Goal: Task Accomplishment & Management: Use online tool/utility

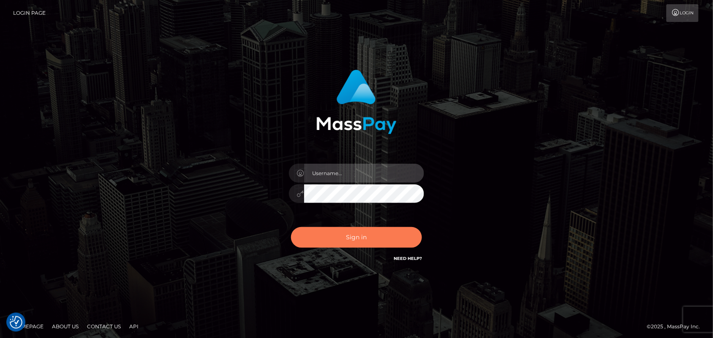
type input "Pk.es"
click at [347, 237] on button "Sign in" at bounding box center [356, 237] width 131 height 21
type input "[DOMAIN_NAME]"
click at [357, 234] on button "Sign in" at bounding box center [356, 237] width 131 height 21
click at [357, 234] on div "Sign in Need Help?" at bounding box center [357, 241] width 148 height 38
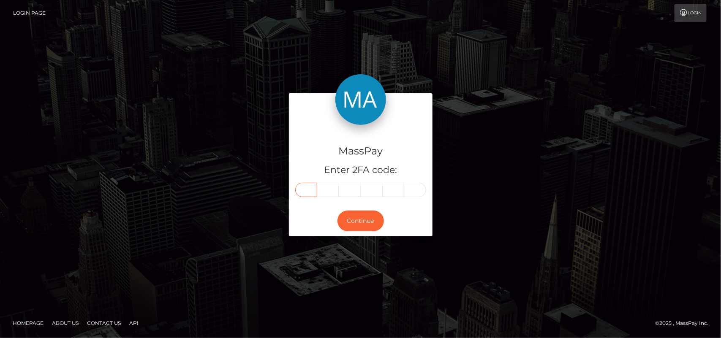
click at [306, 189] on input "text" at bounding box center [306, 190] width 22 height 14
type input "0"
type input "5"
type input "1"
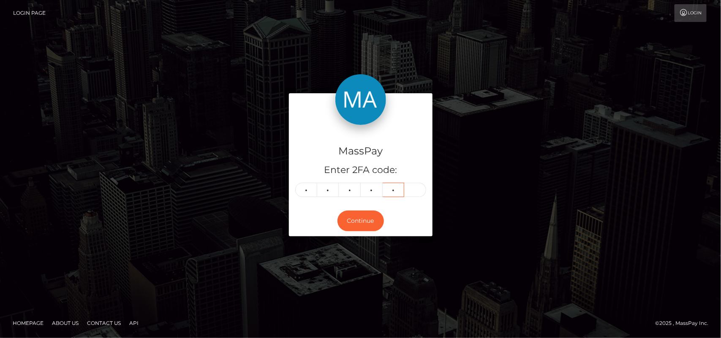
type input "3"
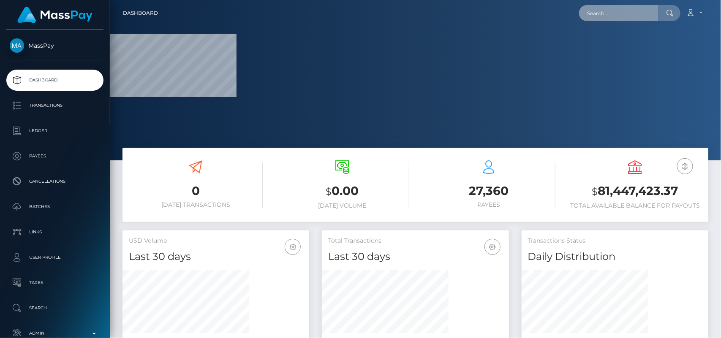
click at [607, 19] on input "text" at bounding box center [618, 13] width 79 height 16
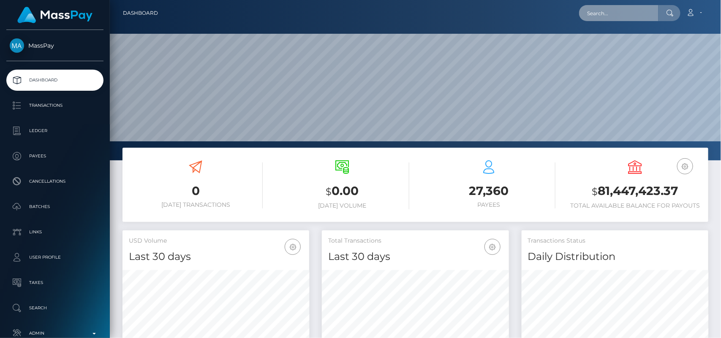
scroll to position [149, 187]
paste input "aliyahmndza999@gmail.com"
type input "aliyahmndza999@gmail.com"
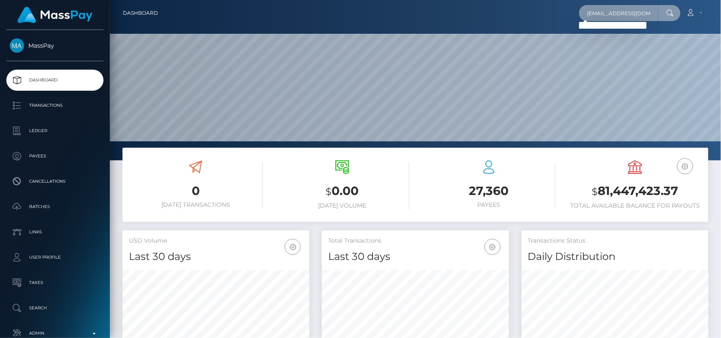
click at [622, 14] on input "aliyahmndza999@gmail.com" at bounding box center [618, 13] width 79 height 16
paste input "6824e5c267e2a2a7b3052b1b"
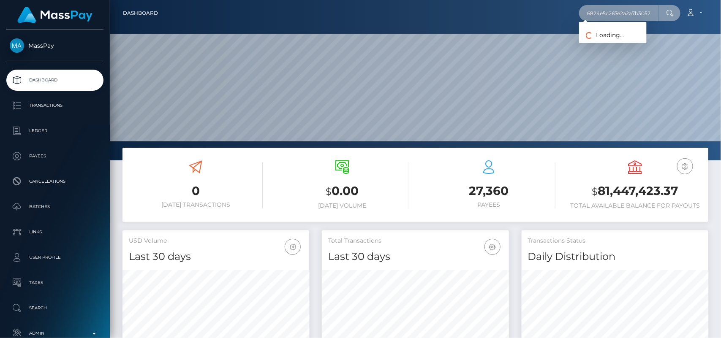
scroll to position [0, 9]
type input "6824e5c267e2a2a7b3052b1b"
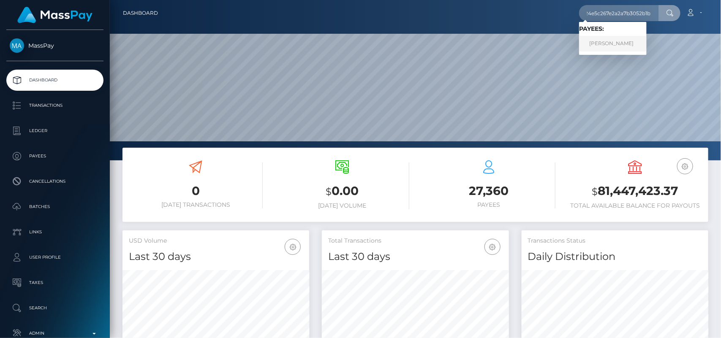
scroll to position [0, 0]
click at [611, 48] on link "Allen mark Mangaring" at bounding box center [613, 44] width 68 height 16
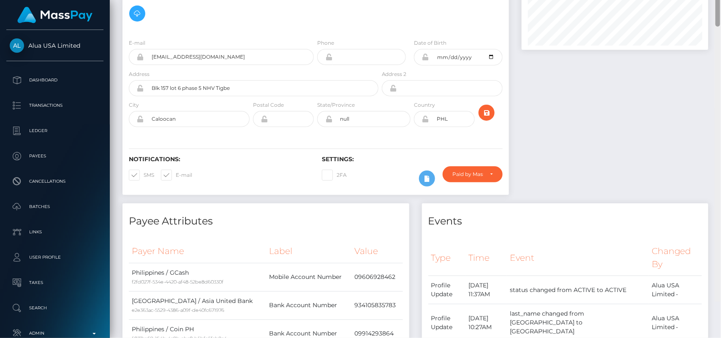
click at [720, 27] on div at bounding box center [718, 0] width 5 height 54
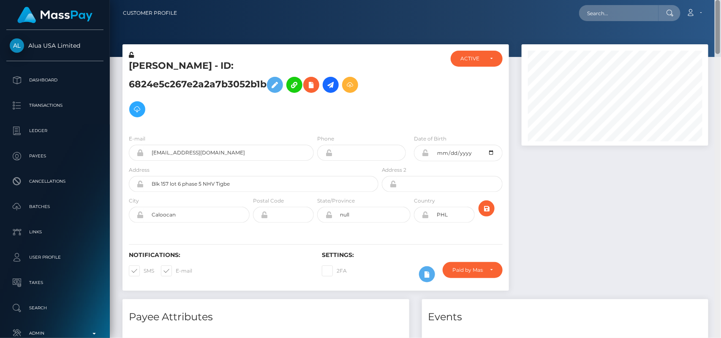
drag, startPoint x: 718, startPoint y: 53, endPoint x: 709, endPoint y: 17, distance: 37.2
click at [709, 17] on div "Customer Profile Loading... Loading..." at bounding box center [415, 169] width 611 height 338
click at [314, 82] on icon at bounding box center [311, 85] width 10 height 11
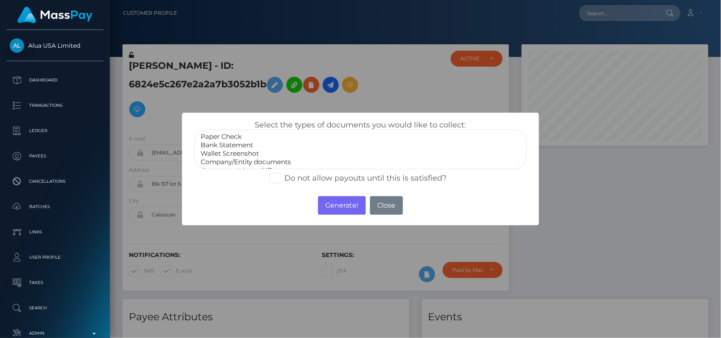
scroll to position [16, 0]
select select "Government issued ID"
click at [254, 153] on option "Government issued ID" at bounding box center [361, 154] width 322 height 8
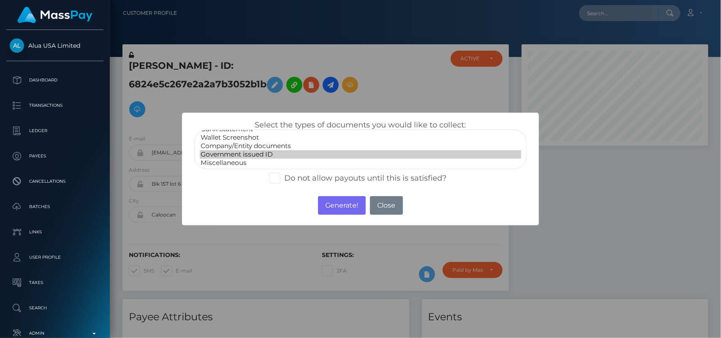
click at [254, 153] on option "Government issued ID" at bounding box center [361, 154] width 322 height 8
click at [340, 208] on button "Generate!" at bounding box center [342, 205] width 48 height 19
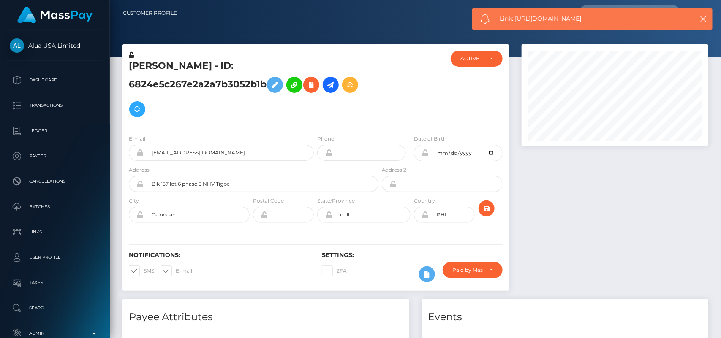
click at [551, 19] on span "Link: https://l.maspay.io/0gHIJ" at bounding box center [591, 18] width 182 height 9
copy span "Link: https://l.maspay.io/0gHIJ"
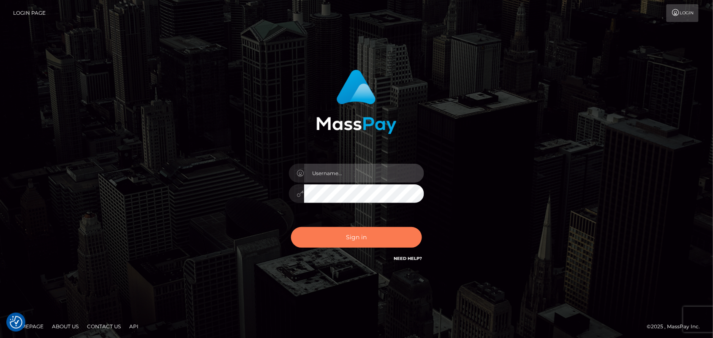
type input "[DOMAIN_NAME]"
click at [362, 233] on button "Sign in" at bounding box center [356, 237] width 131 height 21
type input "[DOMAIN_NAME]"
click at [356, 243] on button "Sign in" at bounding box center [356, 237] width 131 height 21
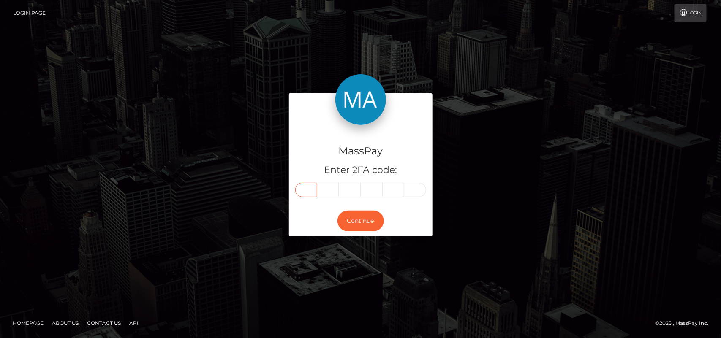
click at [310, 190] on input "text" at bounding box center [306, 190] width 22 height 14
type input "8"
type input "9"
type input "4"
type input "9"
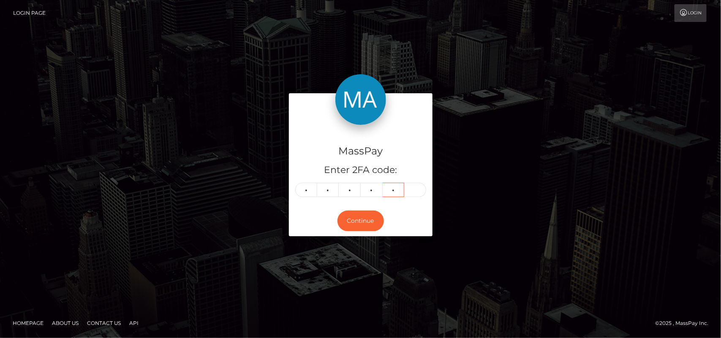
type input "9"
type input "8"
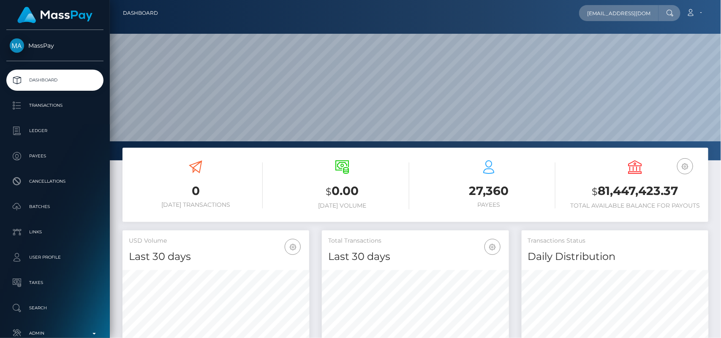
scroll to position [0, 9]
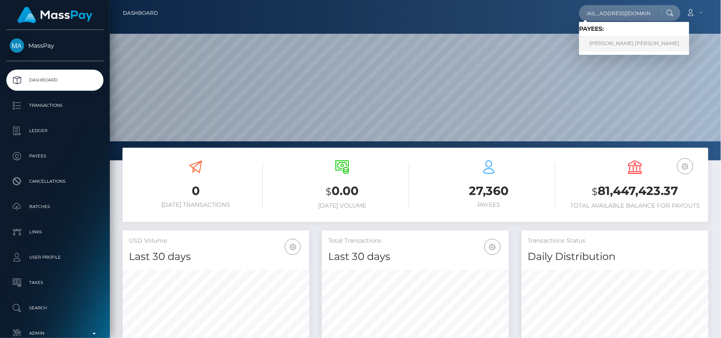
type input "blanchestoporli@gmail.com"
click at [589, 45] on link "CLAUDIA VERANO DE GRADO" at bounding box center [634, 44] width 110 height 16
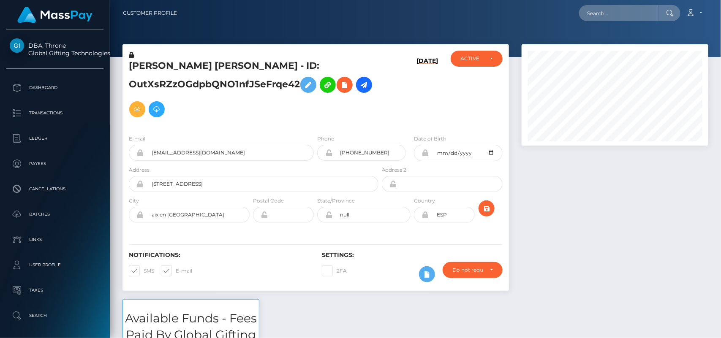
scroll to position [101, 187]
click at [605, 11] on input "text" at bounding box center [618, 13] width 79 height 16
paste input "[EMAIL_ADDRESS][DOMAIN_NAME]"
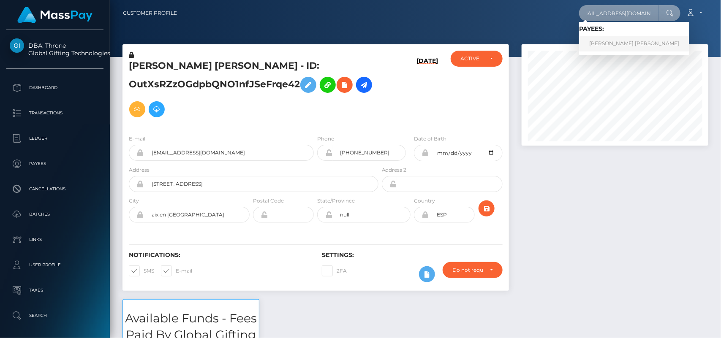
type input "[EMAIL_ADDRESS][DOMAIN_NAME]"
click at [614, 38] on link "CLAUDIA VERANO DE GRADO" at bounding box center [634, 44] width 110 height 16
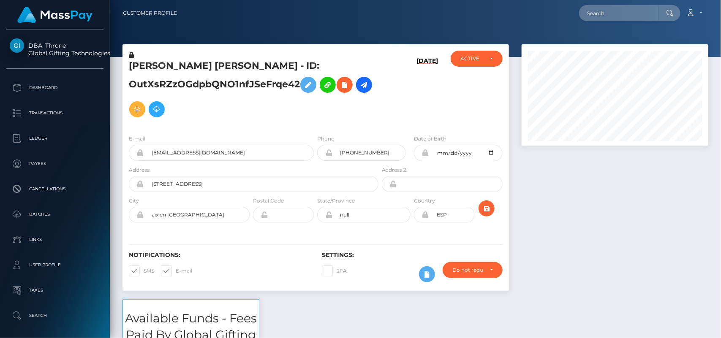
scroll to position [101, 187]
drag, startPoint x: 0, startPoint y: 0, endPoint x: 130, endPoint y: 68, distance: 146.7
click at [130, 68] on h5 "[PERSON_NAME] [PERSON_NAME] - ID: OutXsRZzOGdpbQNO1nfJSeFrqe42" at bounding box center [251, 91] width 245 height 62
copy h5 "[PERSON_NAME]"
click at [560, 212] on div at bounding box center [615, 171] width 199 height 255
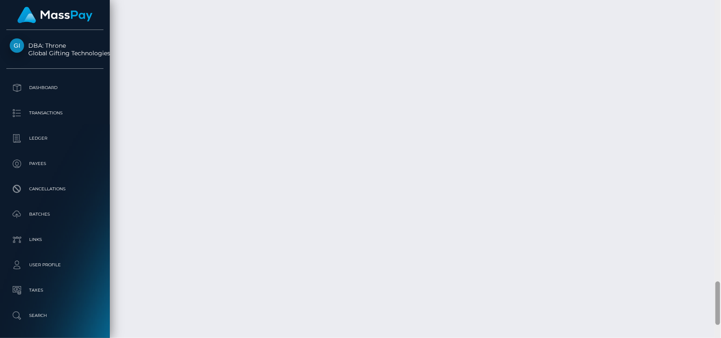
scroll to position [2196, 0]
drag, startPoint x: 719, startPoint y: 41, endPoint x: 721, endPoint y: 322, distance: 280.6
click at [721, 322] on div at bounding box center [718, 169] width 6 height 339
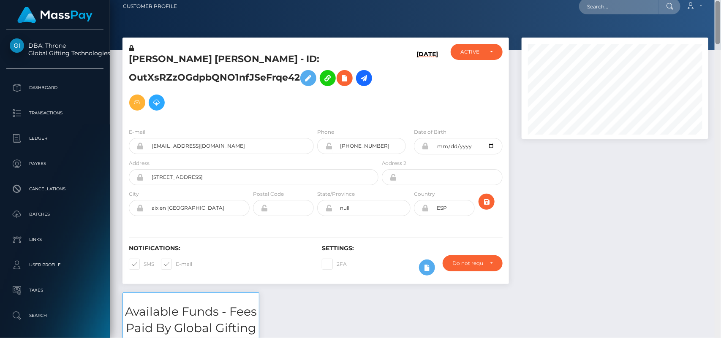
scroll to position [0, 0]
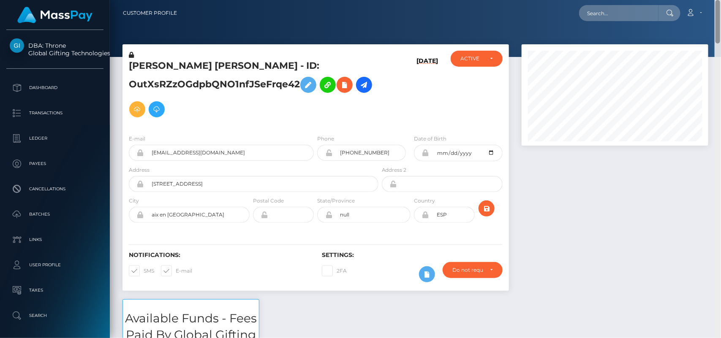
drag, startPoint x: 719, startPoint y: 290, endPoint x: 666, endPoint y: 1, distance: 294.3
click at [666, 1] on div "Customer Profile Loading... Loading..." at bounding box center [415, 169] width 611 height 338
click at [639, 16] on input "text" at bounding box center [618, 13] width 79 height 16
paste input "[EMAIL_ADDRESS][DOMAIN_NAME]"
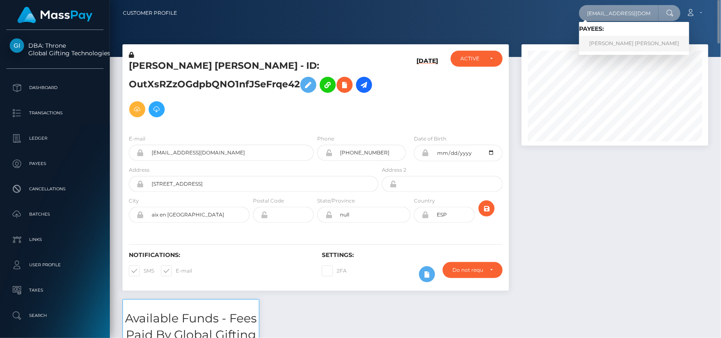
type input "[EMAIL_ADDRESS][DOMAIN_NAME]"
click at [615, 49] on link "[PERSON_NAME] [PERSON_NAME]" at bounding box center [634, 44] width 110 height 16
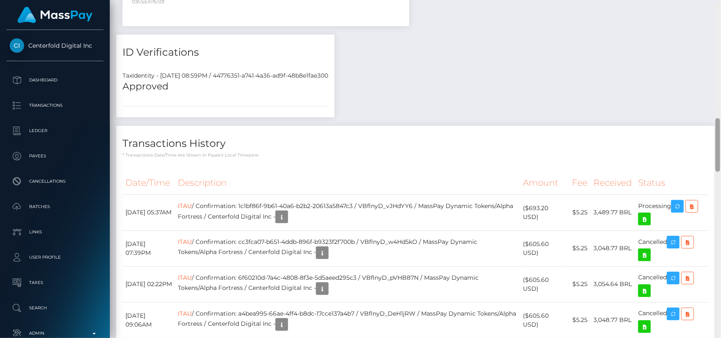
scroll to position [719, 0]
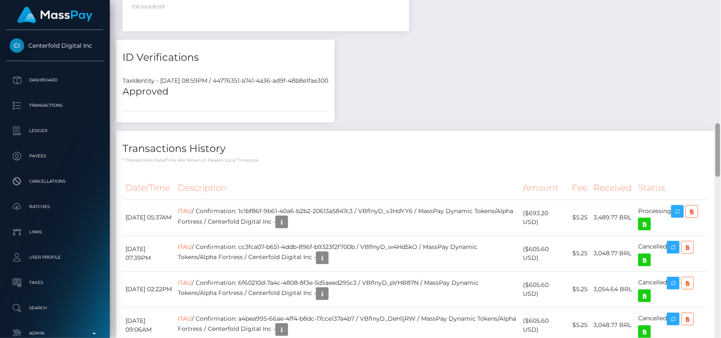
drag, startPoint x: 717, startPoint y: 57, endPoint x: 712, endPoint y: 151, distance: 94.4
click at [712, 151] on div "Customer Profile Loading... Loading..." at bounding box center [415, 169] width 611 height 338
click at [676, 207] on icon "button" at bounding box center [678, 212] width 10 height 11
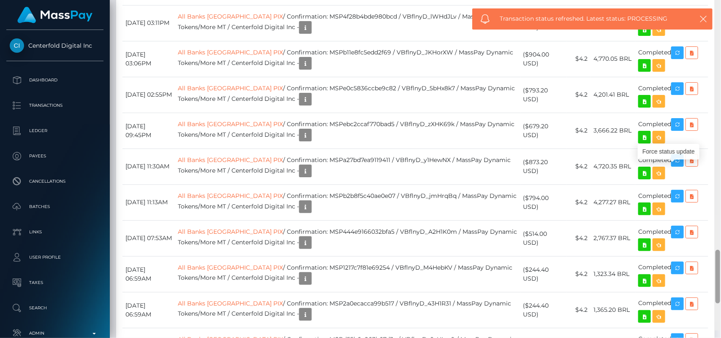
scroll to position [1642, 0]
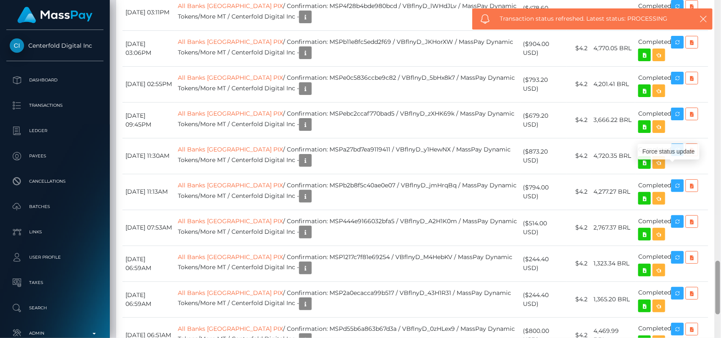
drag, startPoint x: 717, startPoint y: 121, endPoint x: 721, endPoint y: 268, distance: 147.1
click at [721, 268] on div at bounding box center [718, 169] width 6 height 339
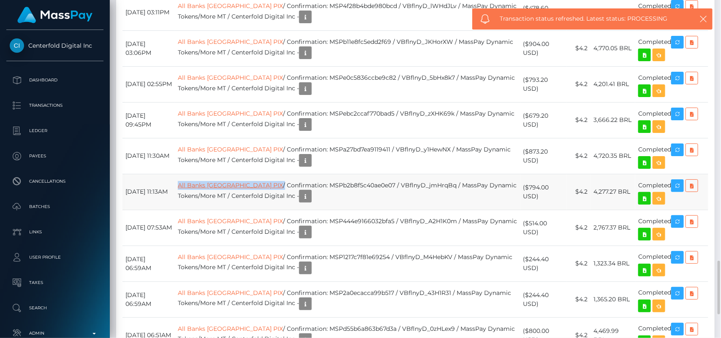
drag, startPoint x: 250, startPoint y: 145, endPoint x: 192, endPoint y: 145, distance: 57.9
click at [192, 174] on td "All Banks Brazil PIX / Confirmation: MSPb2b8f5c40ae0e07 / VBflnyD_jmHrqBq / Mas…" at bounding box center [347, 192] width 345 height 36
copy td "All Banks Brazil PIX"
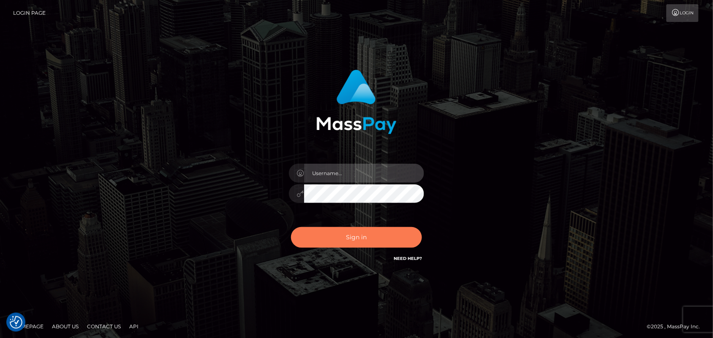
type input "[DOMAIN_NAME]"
click at [356, 233] on button "Sign in" at bounding box center [356, 237] width 131 height 21
type input "[DOMAIN_NAME]"
click at [349, 241] on button "Sign in" at bounding box center [356, 237] width 131 height 21
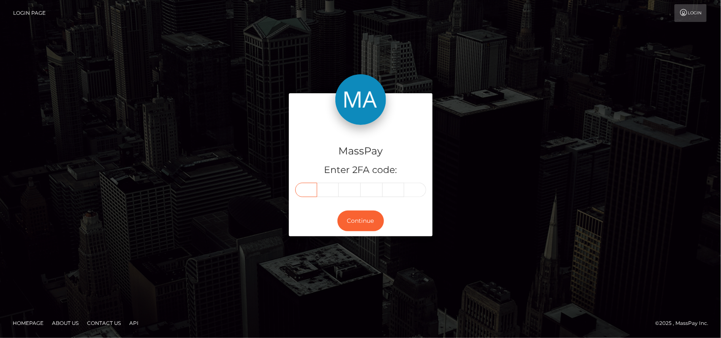
click at [305, 187] on input "text" at bounding box center [306, 190] width 22 height 14
type input "5"
type input "7"
type input "5"
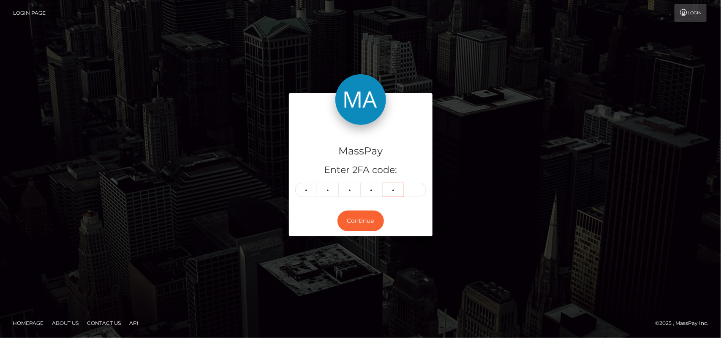
type input "3"
type input "9"
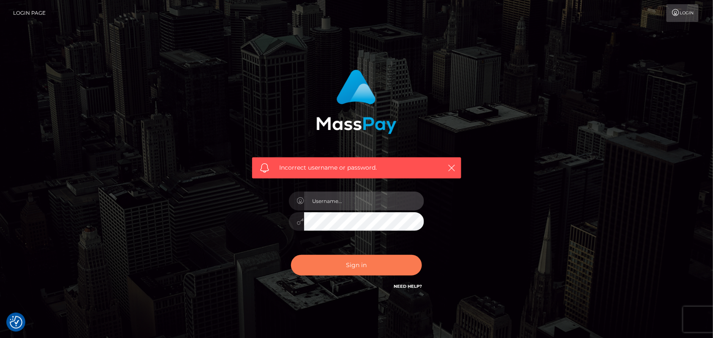
type input "[DOMAIN_NAME]"
click at [376, 270] on button "Sign in" at bounding box center [356, 265] width 131 height 21
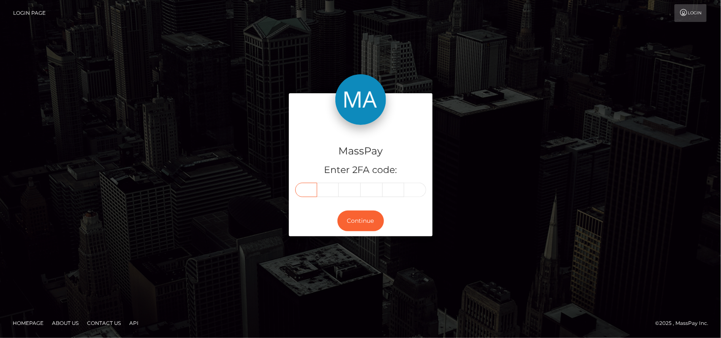
click at [307, 186] on input "text" at bounding box center [306, 190] width 22 height 14
type input "0"
type input "3"
type input "7"
type input "0"
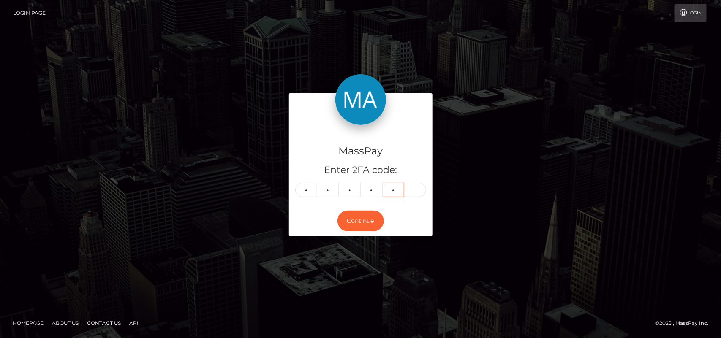
type input "6"
type input "0"
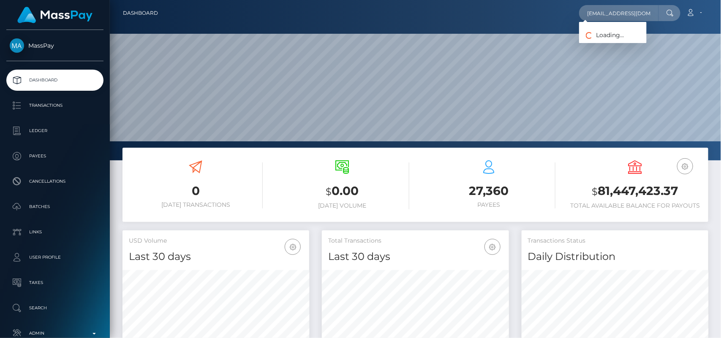
scroll to position [149, 187]
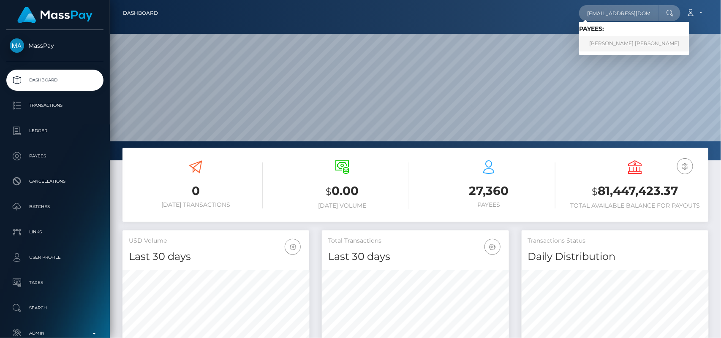
type input "[EMAIL_ADDRESS][DOMAIN_NAME]"
click at [592, 40] on link "[PERSON_NAME] [PERSON_NAME]" at bounding box center [634, 44] width 110 height 16
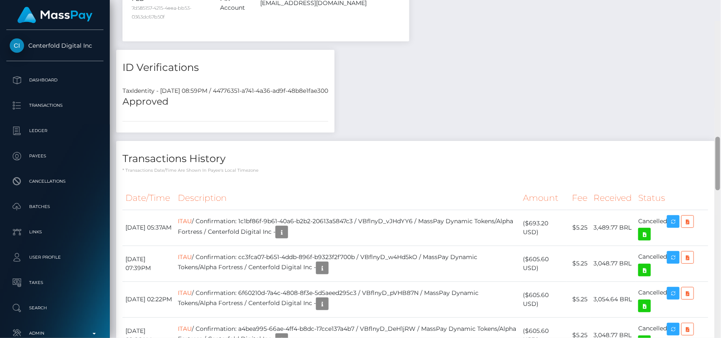
scroll to position [730, 0]
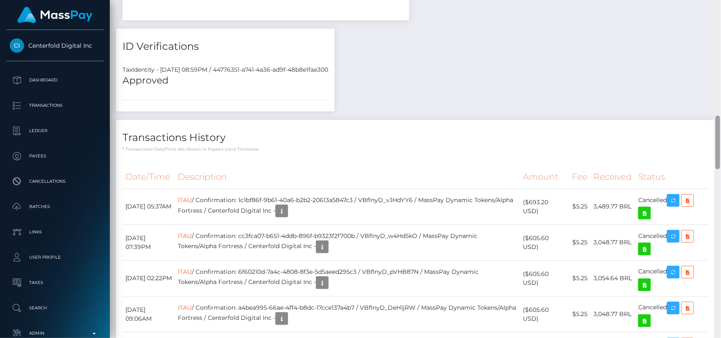
drag, startPoint x: 720, startPoint y: 52, endPoint x: 721, endPoint y: 142, distance: 90.0
click at [721, 142] on div at bounding box center [718, 169] width 6 height 339
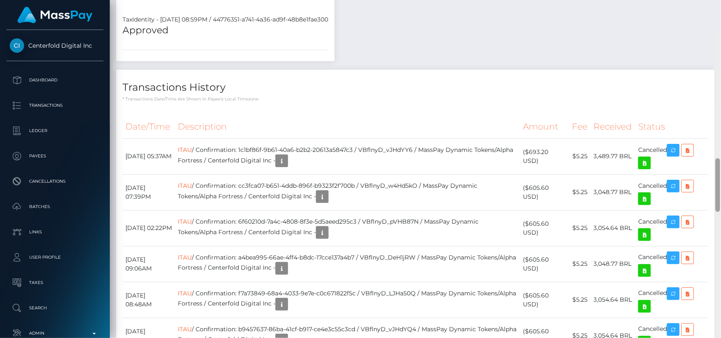
scroll to position [764, 0]
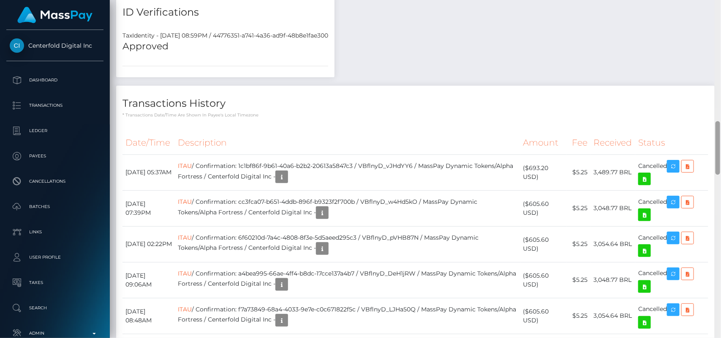
drag, startPoint x: 719, startPoint y: 134, endPoint x: 715, endPoint y: 139, distance: 6.9
click at [715, 139] on div at bounding box center [718, 169] width 6 height 339
click at [287, 172] on icon "button" at bounding box center [282, 177] width 10 height 11
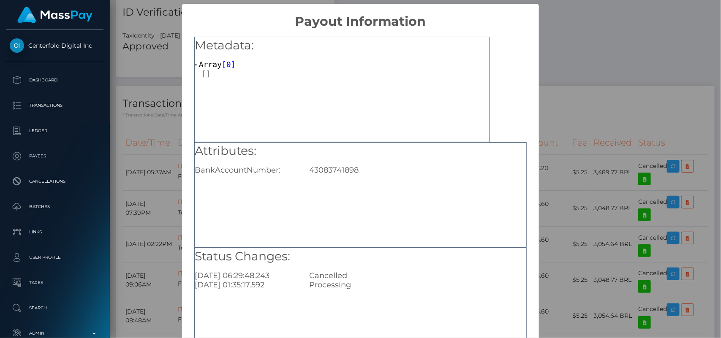
click at [365, 172] on div "43083741898" at bounding box center [417, 170] width 229 height 9
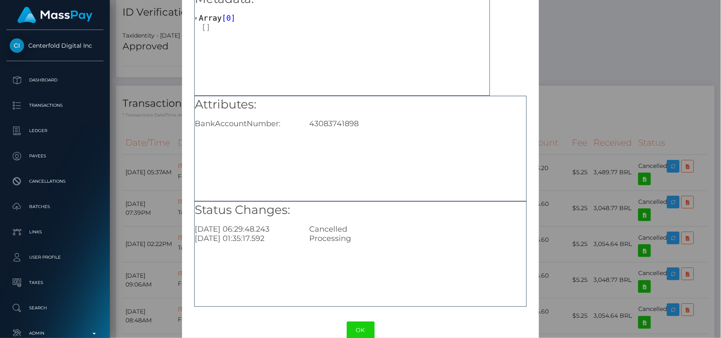
scroll to position [63, 0]
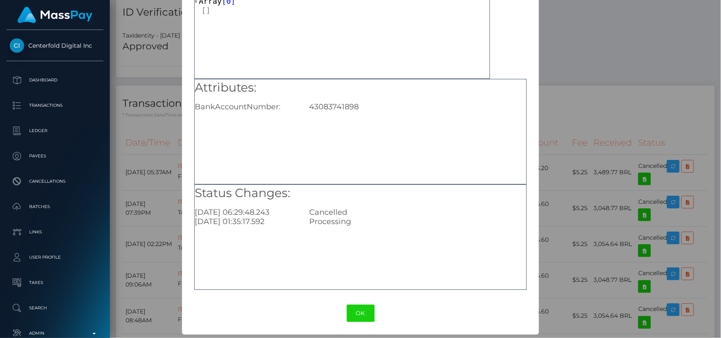
click at [342, 109] on div "43083741898" at bounding box center [417, 106] width 229 height 9
copy div "43083741898"
click at [361, 317] on button "OK" at bounding box center [361, 313] width 28 height 17
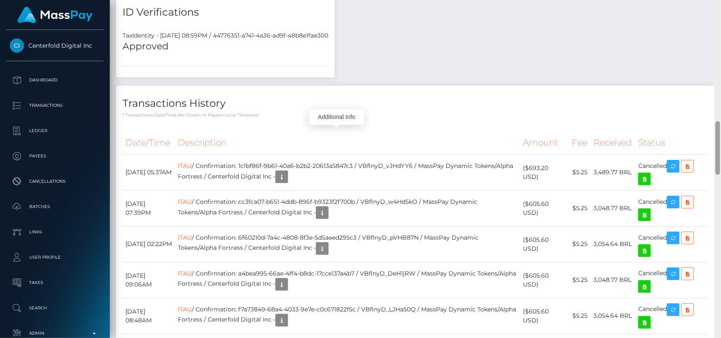
scroll to position [1103, 0]
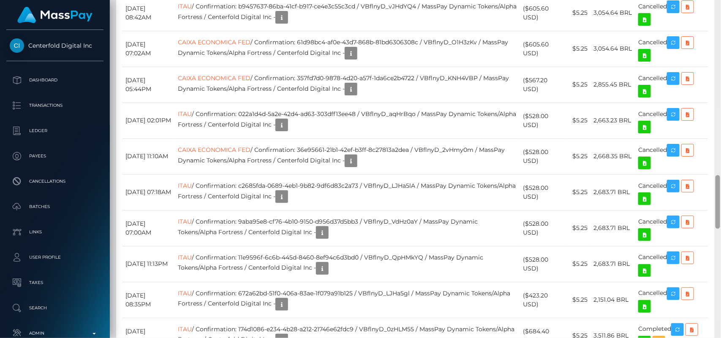
click at [721, 145] on div at bounding box center [718, 169] width 6 height 339
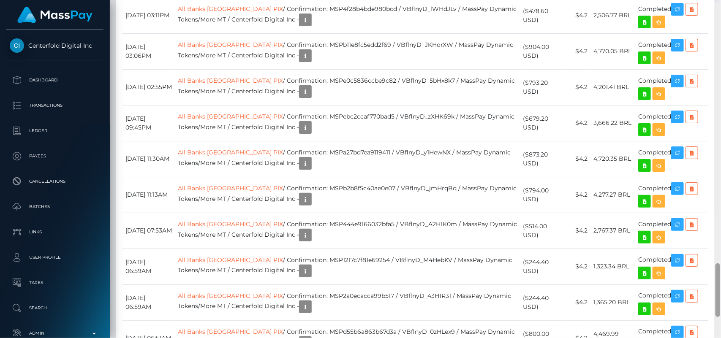
scroll to position [1642, 0]
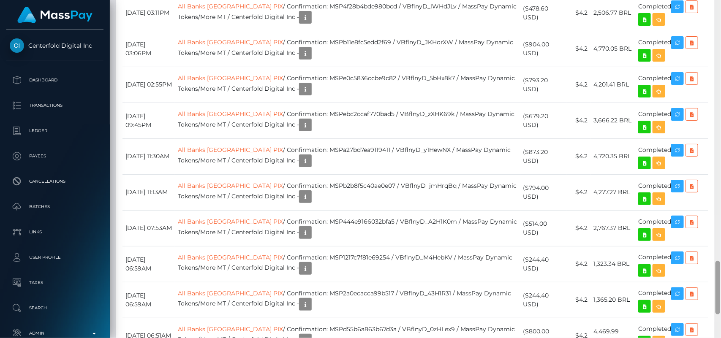
drag, startPoint x: 719, startPoint y: 182, endPoint x: 721, endPoint y: 267, distance: 85.8
click at [721, 267] on div at bounding box center [718, 169] width 6 height 339
click at [300, 120] on icon "button" at bounding box center [305, 125] width 10 height 11
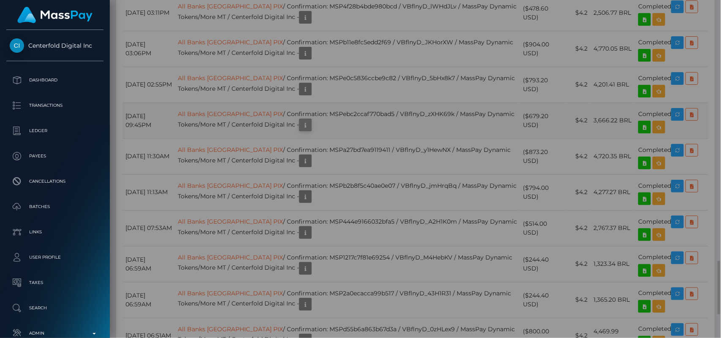
scroll to position [0, 0]
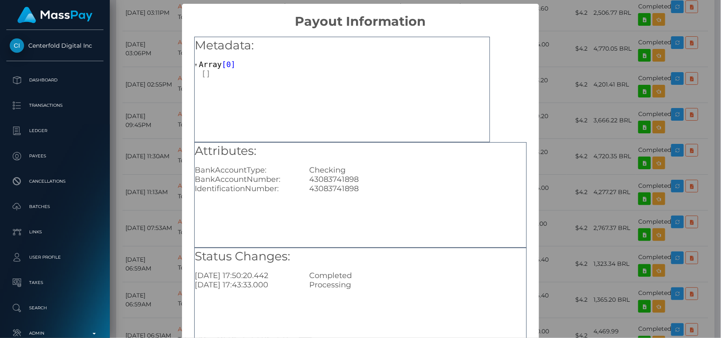
click at [290, 104] on div "Metadata: Array [ 0 ]" at bounding box center [342, 90] width 296 height 106
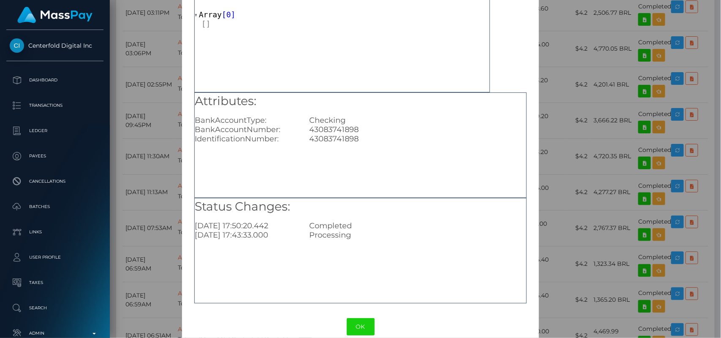
scroll to position [63, 0]
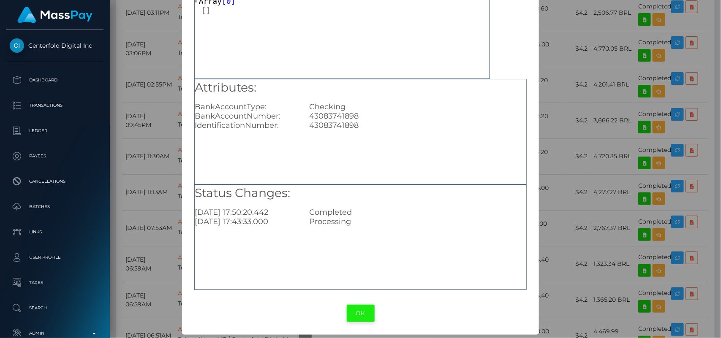
click at [353, 310] on button "OK" at bounding box center [361, 313] width 28 height 17
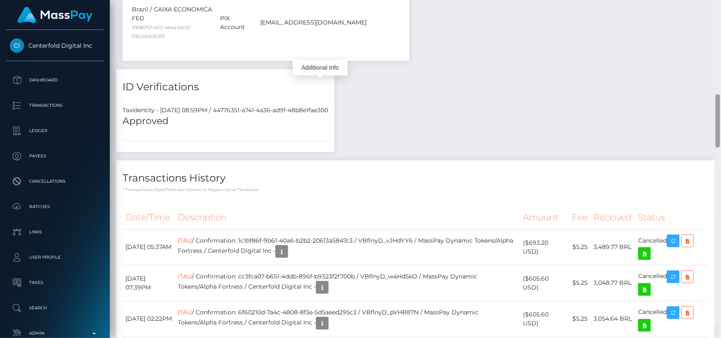
scroll to position [676, 0]
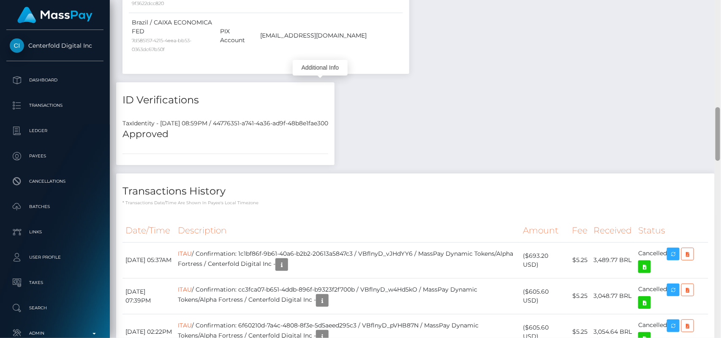
drag, startPoint x: 718, startPoint y: 281, endPoint x: 702, endPoint y: 127, distance: 154.7
click at [702, 127] on div "Customer Profile Loading... Loading..." at bounding box center [415, 169] width 611 height 338
click at [287, 260] on icon "button" at bounding box center [282, 265] width 10 height 11
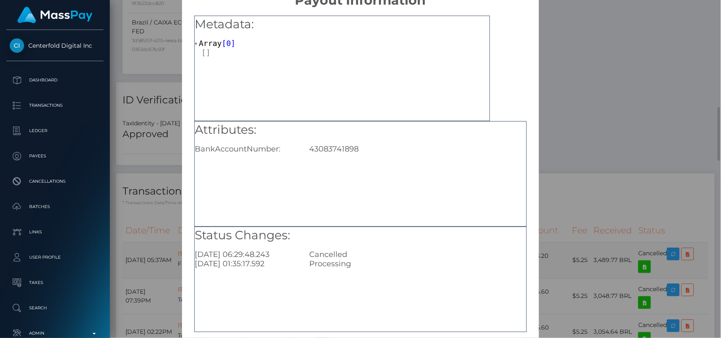
scroll to position [63, 0]
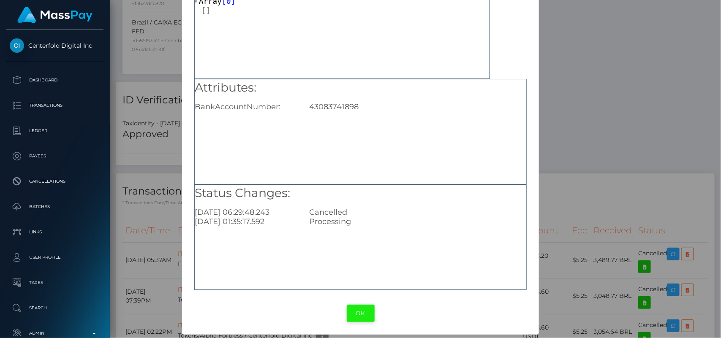
click at [353, 313] on button "OK" at bounding box center [361, 313] width 28 height 17
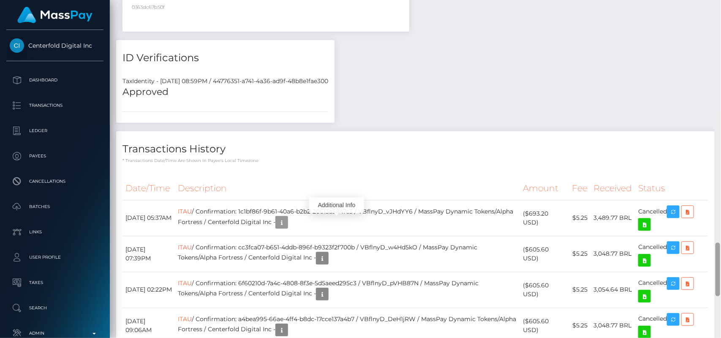
scroll to position [705, 0]
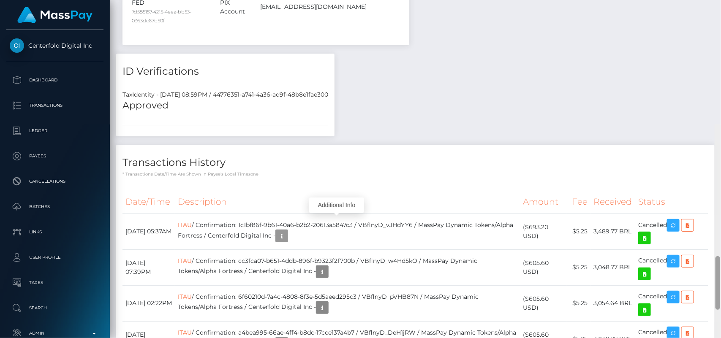
drag, startPoint x: 719, startPoint y: 133, endPoint x: 706, endPoint y: 138, distance: 14.3
click at [706, 138] on div "Customer Profile Loading... Loading..." at bounding box center [415, 169] width 611 height 338
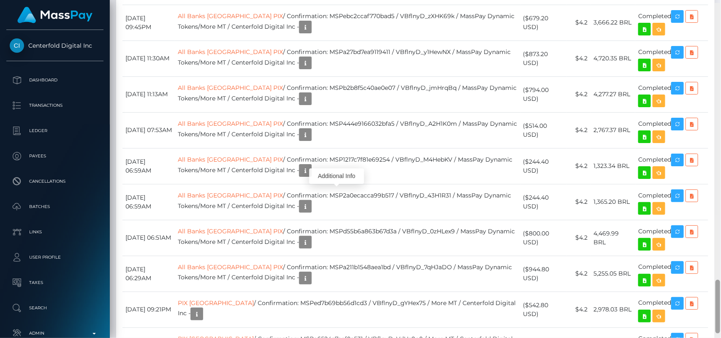
scroll to position [1743, 0]
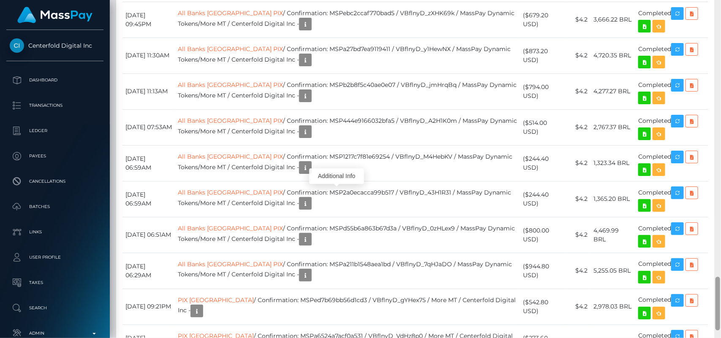
drag, startPoint x: 719, startPoint y: 146, endPoint x: 721, endPoint y: 311, distance: 165.2
click at [721, 311] on div at bounding box center [718, 169] width 6 height 339
click at [300, 163] on icon "button" at bounding box center [305, 168] width 10 height 11
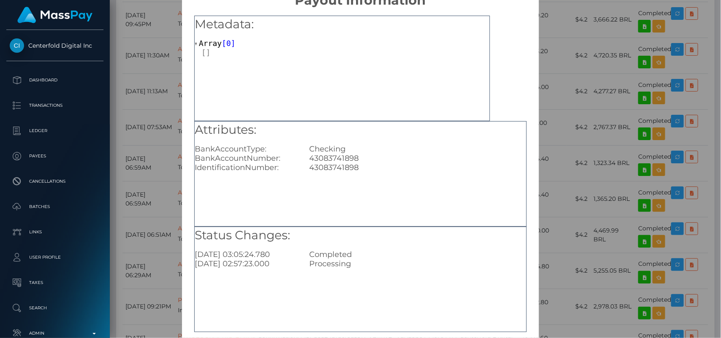
scroll to position [63, 0]
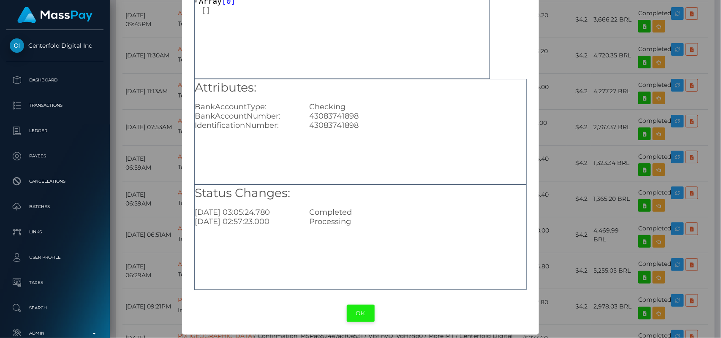
click at [352, 309] on button "OK" at bounding box center [361, 313] width 28 height 17
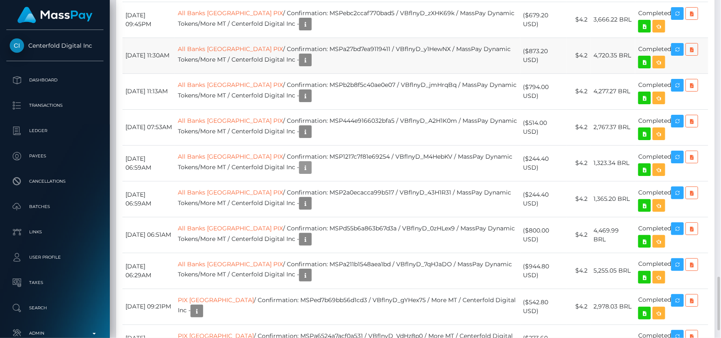
scroll to position [101, 187]
click at [300, 163] on icon "button" at bounding box center [305, 168] width 10 height 11
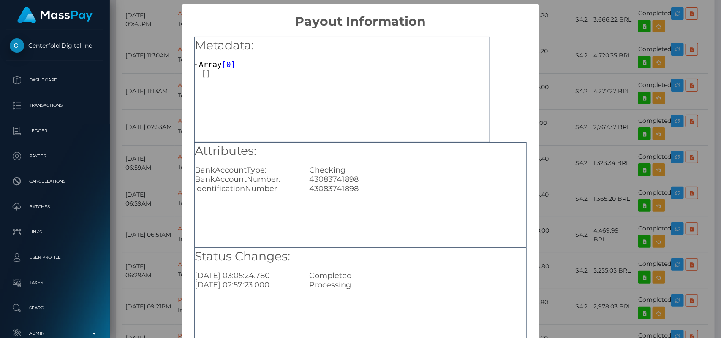
click at [326, 180] on div "43083741898" at bounding box center [417, 179] width 229 height 9
copy div "43083741898"
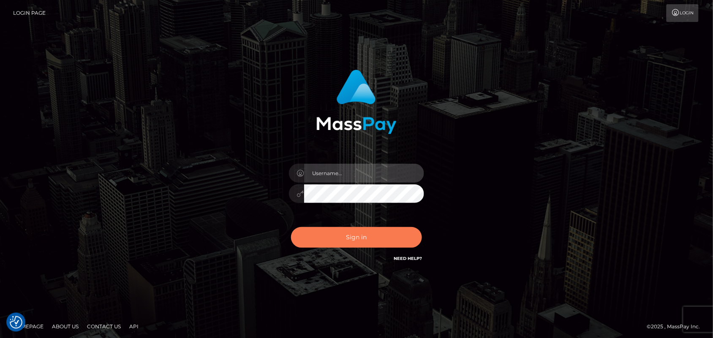
type input "[DOMAIN_NAME]"
click at [355, 231] on button "Sign in" at bounding box center [356, 237] width 131 height 21
type input "Pk.es"
click at [360, 240] on button "Sign in" at bounding box center [356, 237] width 131 height 21
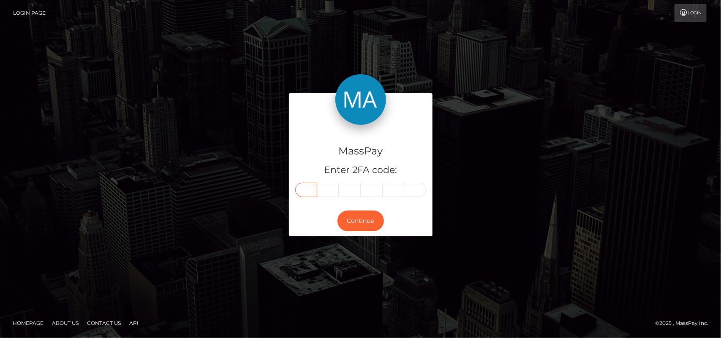
click at [307, 188] on input "text" at bounding box center [306, 190] width 22 height 14
type input "8"
type input "6"
type input "7"
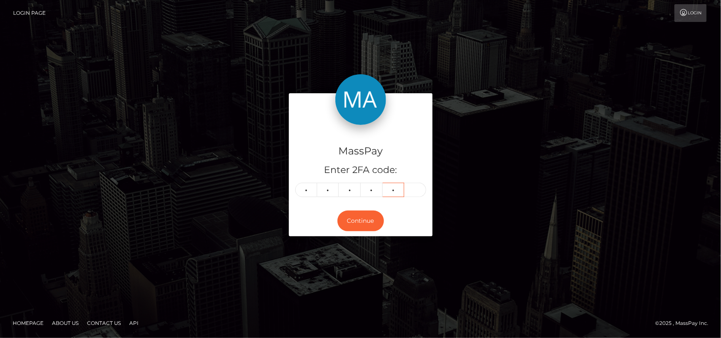
type input "9"
type input "1"
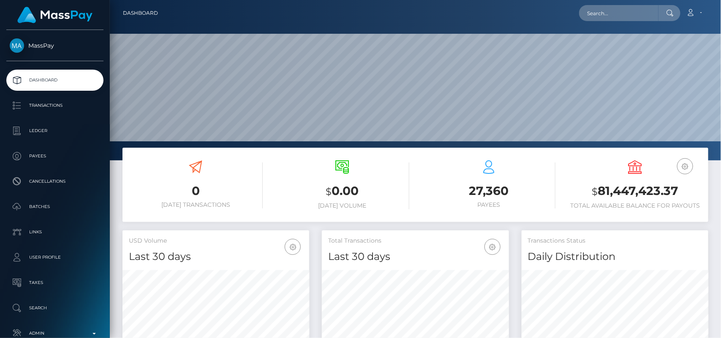
scroll to position [149, 187]
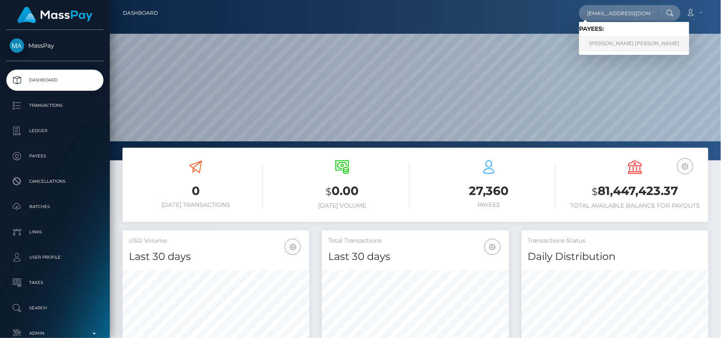
type input "[EMAIL_ADDRESS][DOMAIN_NAME]"
click at [641, 49] on link "Gleise rodrigues maciel da silva" at bounding box center [634, 44] width 110 height 16
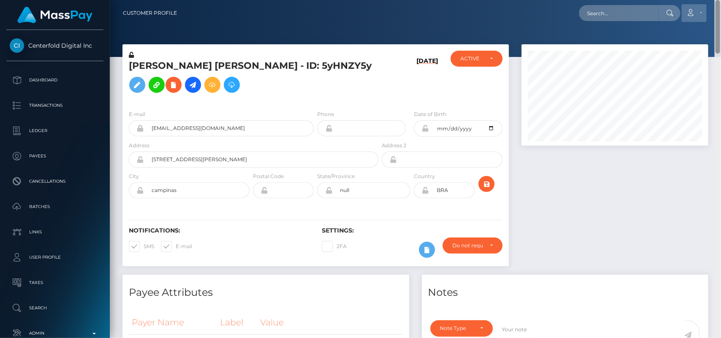
drag, startPoint x: 720, startPoint y: 44, endPoint x: 686, endPoint y: 15, distance: 45.6
click at [686, 15] on div "Customer Profile Loading... Loading..." at bounding box center [415, 169] width 611 height 338
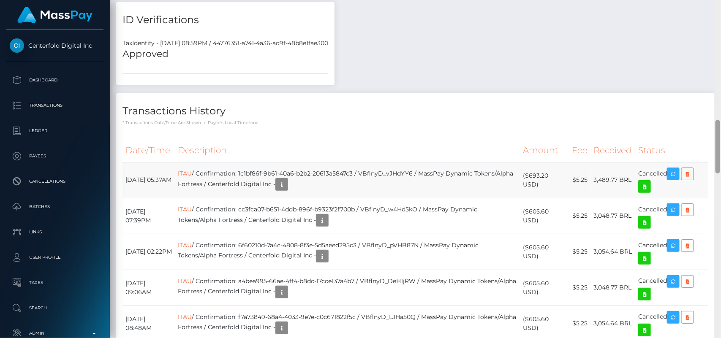
scroll to position [753, 0]
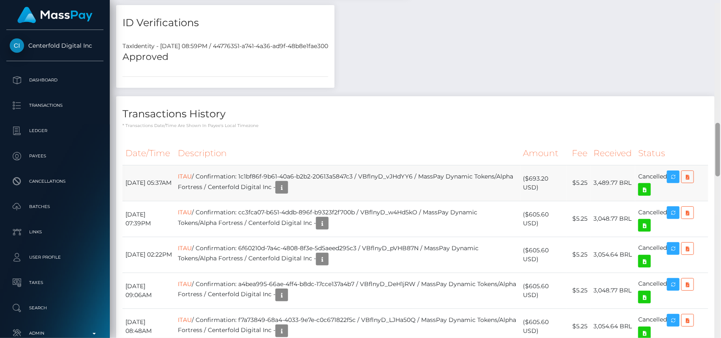
drag, startPoint x: 718, startPoint y: 28, endPoint x: 690, endPoint y: 148, distance: 123.4
click at [690, 148] on div "Customer Profile Loading... Loading..." at bounding box center [415, 169] width 611 height 338
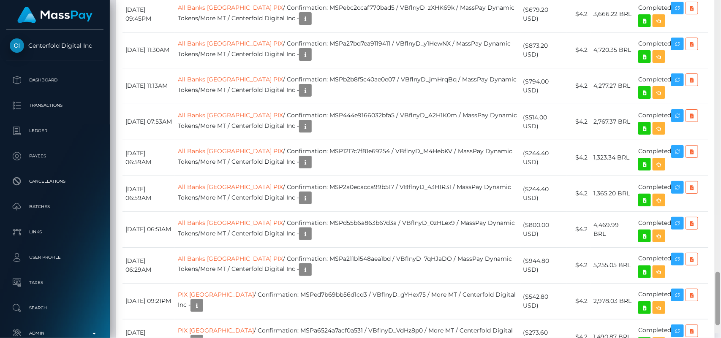
scroll to position [1757, 0]
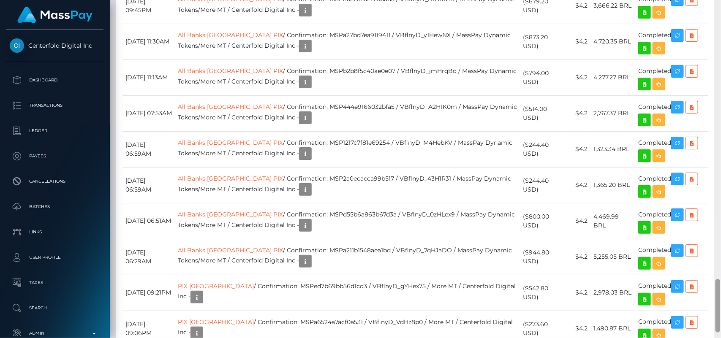
drag, startPoint x: 719, startPoint y: 151, endPoint x: 721, endPoint y: 311, distance: 159.7
click at [721, 311] on div at bounding box center [718, 169] width 6 height 339
click at [202, 292] on icon "button" at bounding box center [197, 297] width 10 height 11
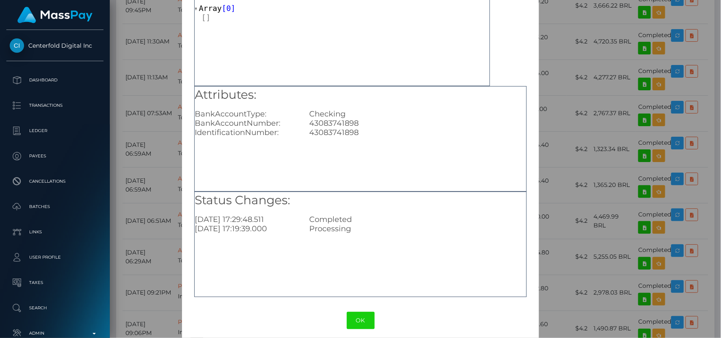
scroll to position [63, 0]
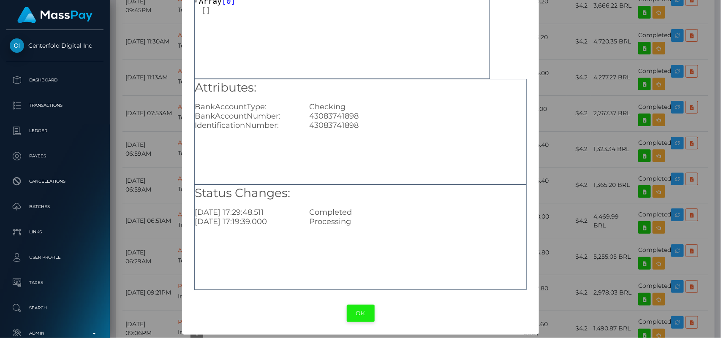
click at [359, 311] on button "OK" at bounding box center [361, 313] width 28 height 17
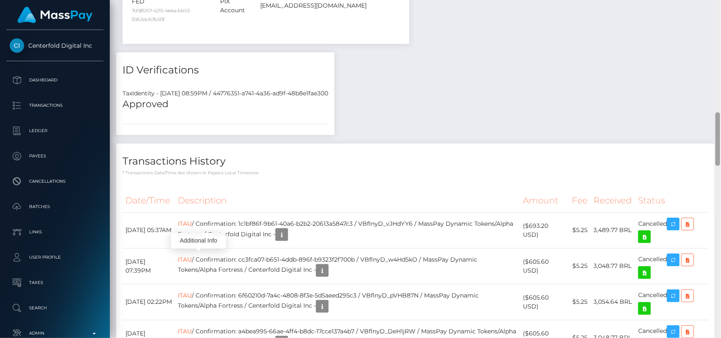
scroll to position [709, 0]
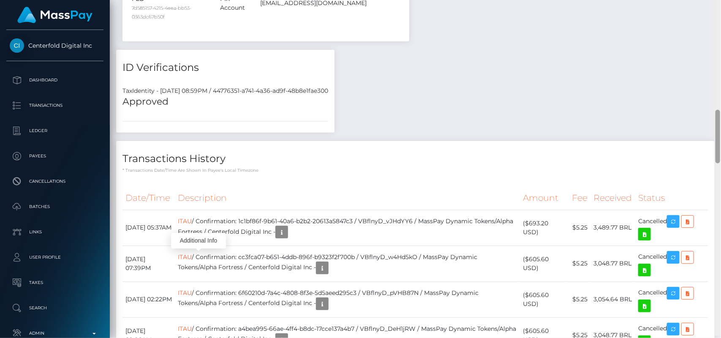
drag, startPoint x: 717, startPoint y: 293, endPoint x: 709, endPoint y: 126, distance: 167.1
click at [709, 126] on div "Customer Profile Loading... Loading..." at bounding box center [415, 169] width 611 height 338
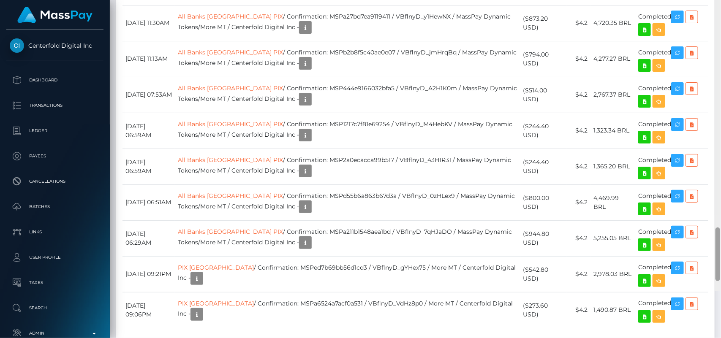
scroll to position [1792, 0]
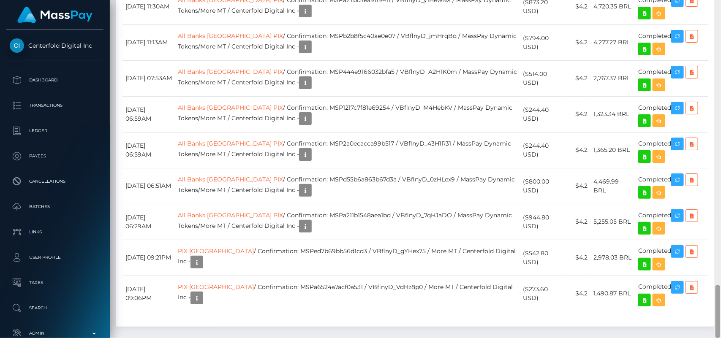
drag, startPoint x: 717, startPoint y: 138, endPoint x: 721, endPoint y: 312, distance: 174.1
click at [721, 312] on div at bounding box center [718, 169] width 6 height 339
click at [202, 257] on icon "button" at bounding box center [197, 262] width 10 height 11
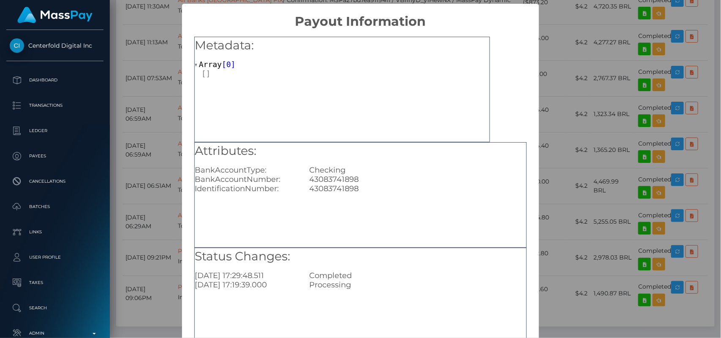
click at [477, 202] on div "Attributes: BankAccountType: Checking BankAccountNumber: 43083741898 Identifica…" at bounding box center [360, 195] width 333 height 106
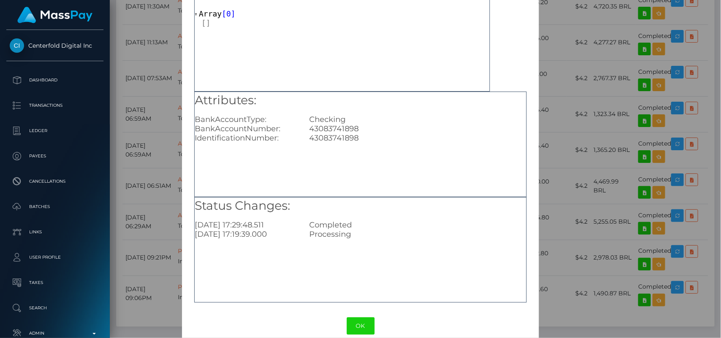
scroll to position [63, 0]
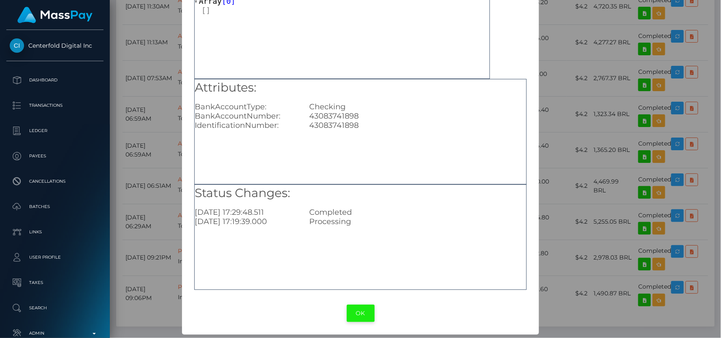
click at [364, 316] on button "OK" at bounding box center [361, 313] width 28 height 17
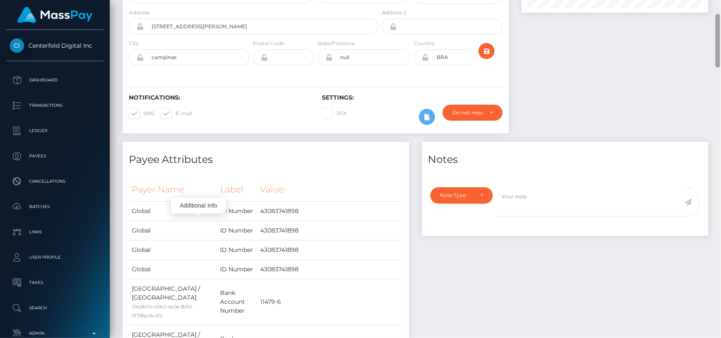
scroll to position [127, 0]
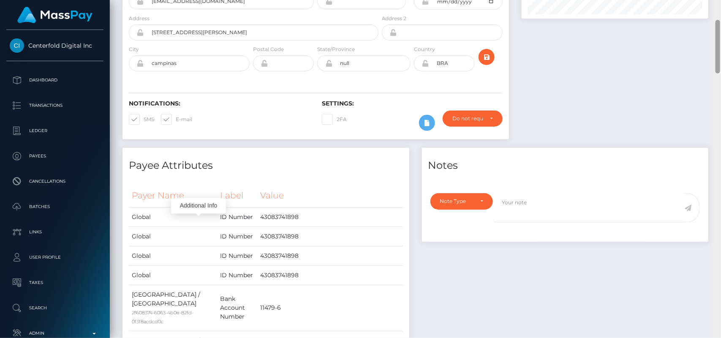
drag, startPoint x: 720, startPoint y: 314, endPoint x: 660, endPoint y: 49, distance: 271.6
click at [660, 49] on div "Customer Profile Loading... Loading..." at bounding box center [415, 169] width 611 height 338
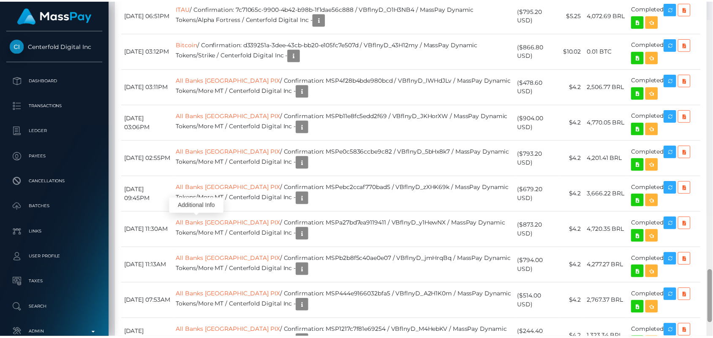
scroll to position [1598, 0]
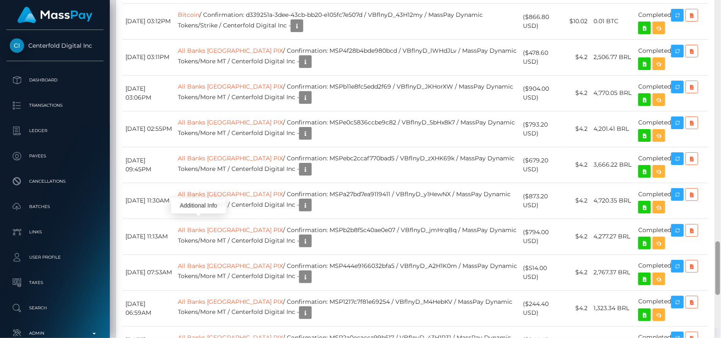
drag, startPoint x: 719, startPoint y: 39, endPoint x: 721, endPoint y: 273, distance: 234.1
click at [721, 273] on div at bounding box center [718, 158] width 6 height 339
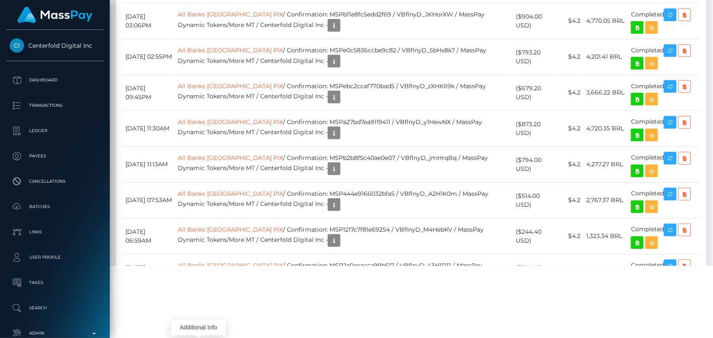
scroll to position [0, 0]
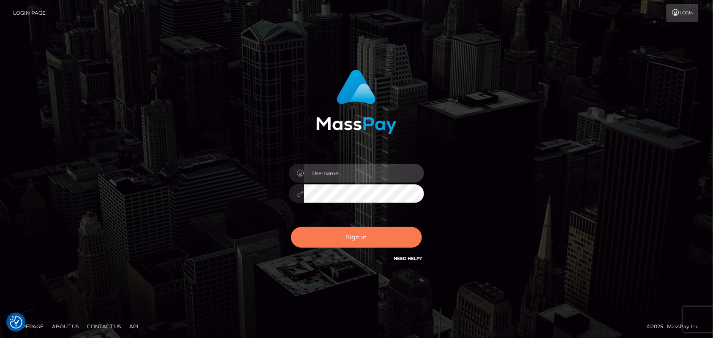
type input "Pk.es"
click at [376, 240] on button "Sign in" at bounding box center [356, 237] width 131 height 21
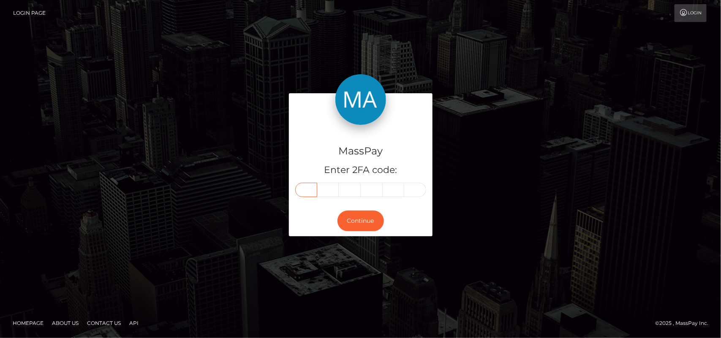
click at [304, 191] on input "text" at bounding box center [306, 190] width 22 height 14
type input "8"
type input "4"
type input "3"
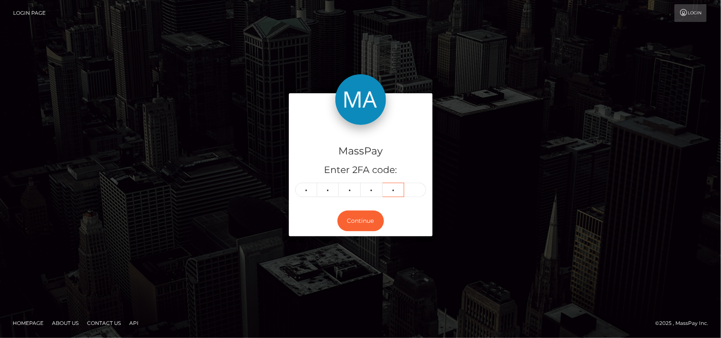
type input "6"
type input "5"
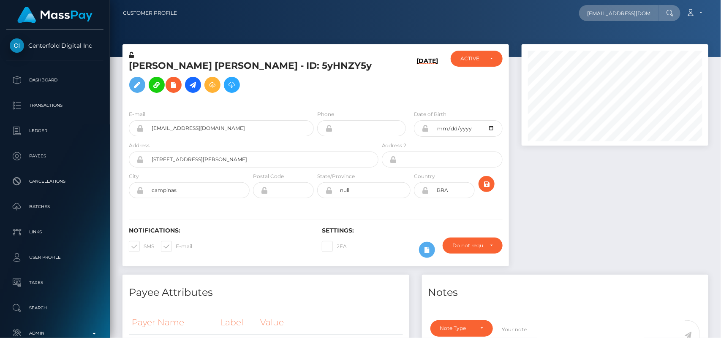
scroll to position [101, 187]
type input "gleiiimaciel@icloud.com"
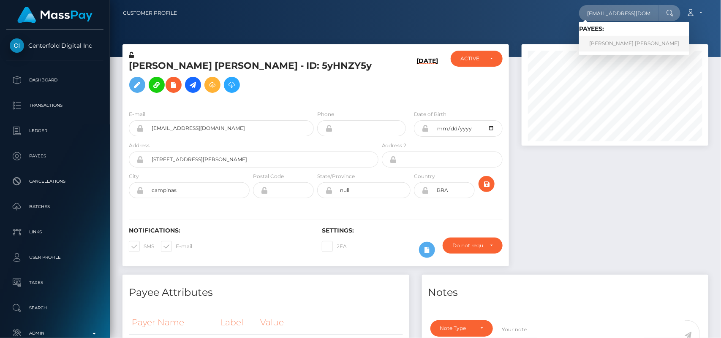
click at [604, 41] on link "Gleise rodrigues maciel da silva" at bounding box center [634, 44] width 110 height 16
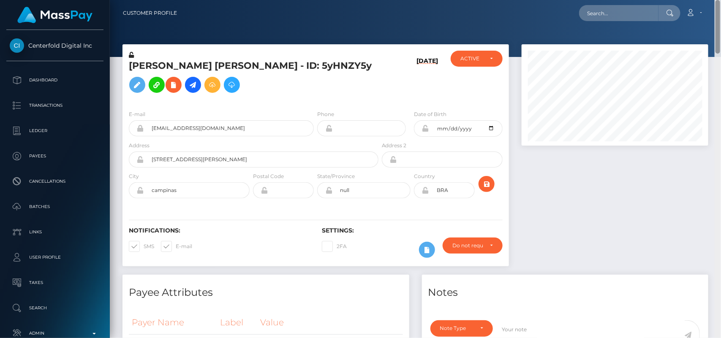
drag, startPoint x: 718, startPoint y: 136, endPoint x: 720, endPoint y: 33, distance: 102.7
click at [720, 33] on div at bounding box center [718, 27] width 5 height 54
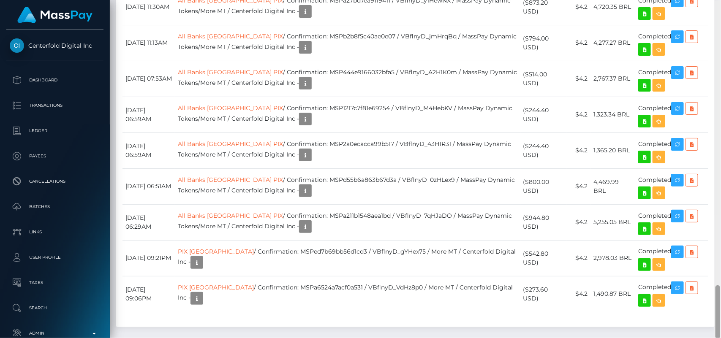
scroll to position [1792, 0]
drag, startPoint x: 719, startPoint y: 36, endPoint x: 721, endPoint y: 328, distance: 291.6
click at [721, 328] on div at bounding box center [718, 169] width 6 height 339
click at [202, 293] on icon "button" at bounding box center [197, 298] width 10 height 11
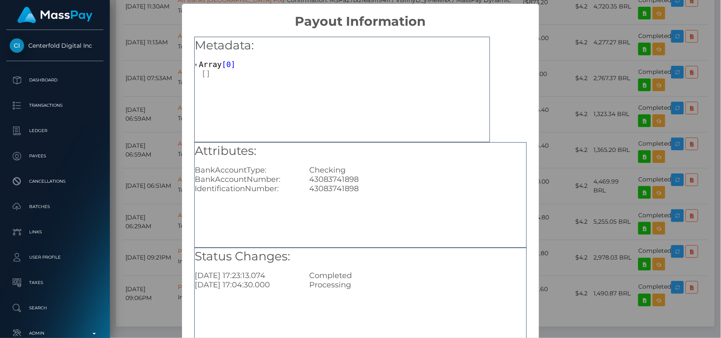
click at [468, 206] on div "Attributes: BankAccountType: Checking BankAccountNumber: 43083741898 Identifica…" at bounding box center [360, 195] width 333 height 106
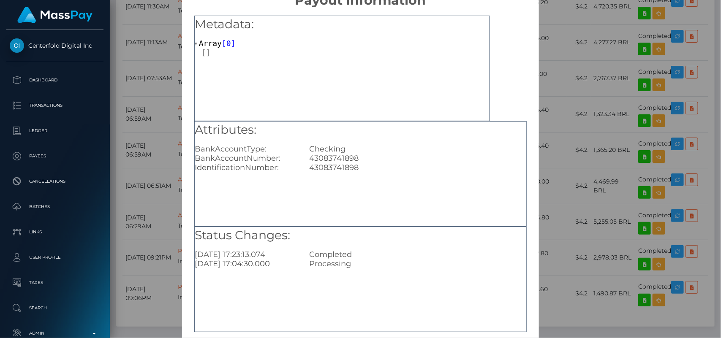
scroll to position [63, 0]
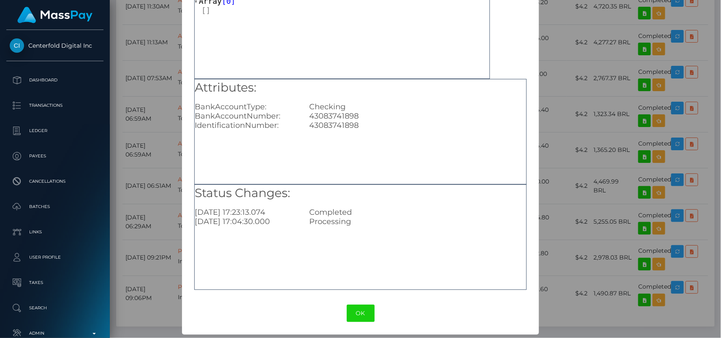
click at [382, 237] on div "Status Changes: 2025-03-23 17:23:13.074 Completed 2025-03-23 17:04:30.000 Proce…" at bounding box center [360, 238] width 333 height 106
click at [354, 307] on button "OK" at bounding box center [361, 313] width 28 height 17
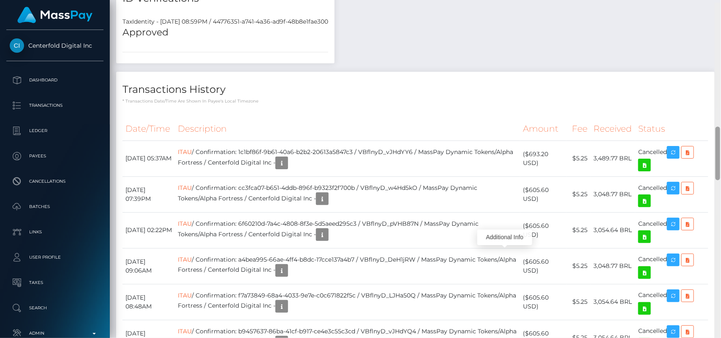
scroll to position [783, 0]
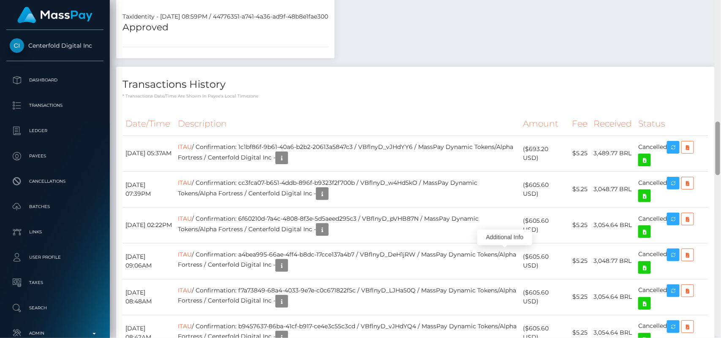
drag, startPoint x: 720, startPoint y: 301, endPoint x: 713, endPoint y: 141, distance: 160.7
click at [713, 141] on div "Customer Profile Loading... Loading..." at bounding box center [415, 169] width 611 height 338
click at [192, 143] on link "ITAU" at bounding box center [185, 147] width 14 height 8
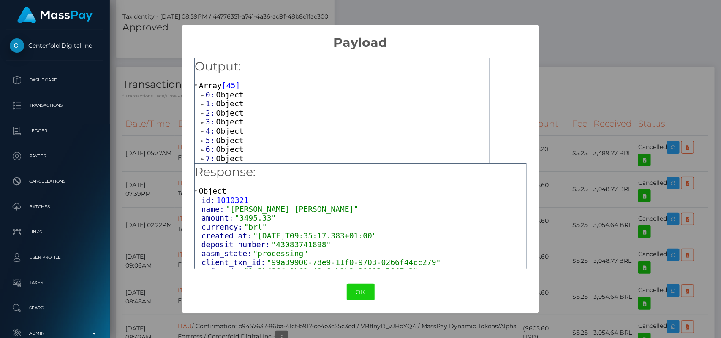
click at [308, 108] on div "1: Object" at bounding box center [346, 103] width 288 height 9
click at [230, 94] on span "Object" at bounding box center [229, 94] width 27 height 9
click at [215, 199] on span "id:" at bounding box center [209, 200] width 15 height 9
click at [211, 187] on span "Object" at bounding box center [212, 191] width 27 height 9
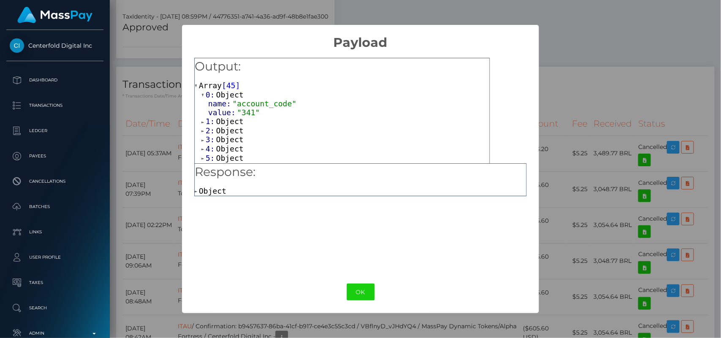
click at [211, 187] on span "Object" at bounding box center [212, 191] width 27 height 9
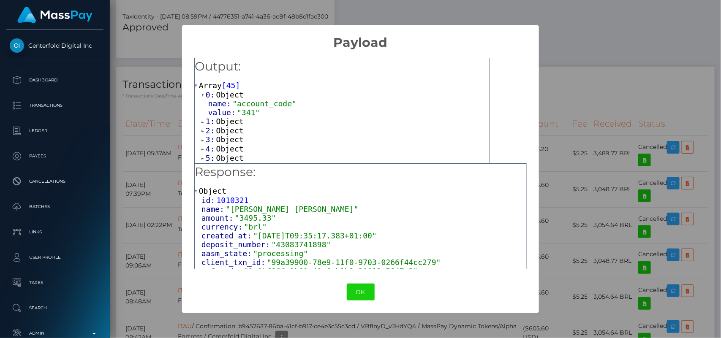
click at [229, 127] on span "Object" at bounding box center [229, 130] width 27 height 9
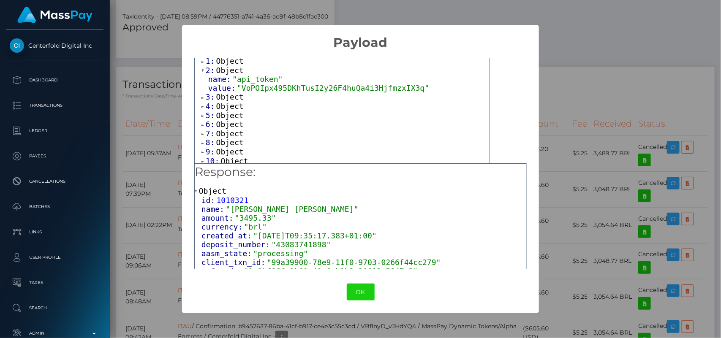
scroll to position [64, 0]
click at [227, 93] on span "Object" at bounding box center [229, 93] width 27 height 9
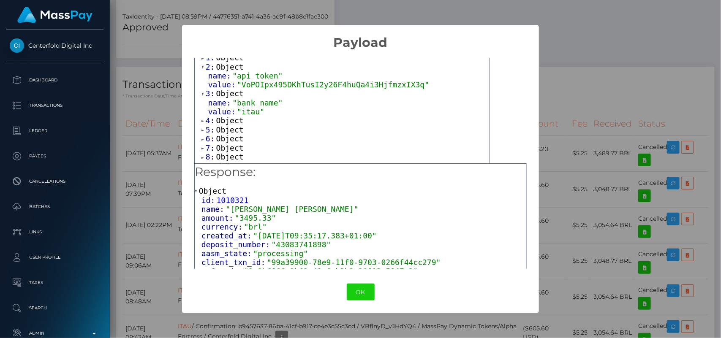
click at [227, 123] on span "Object" at bounding box center [229, 120] width 27 height 9
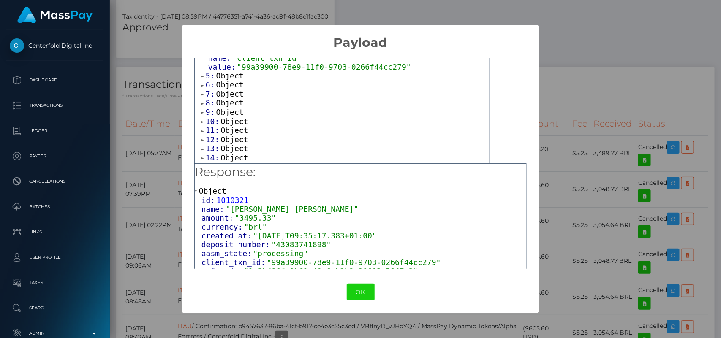
scroll to position [142, 0]
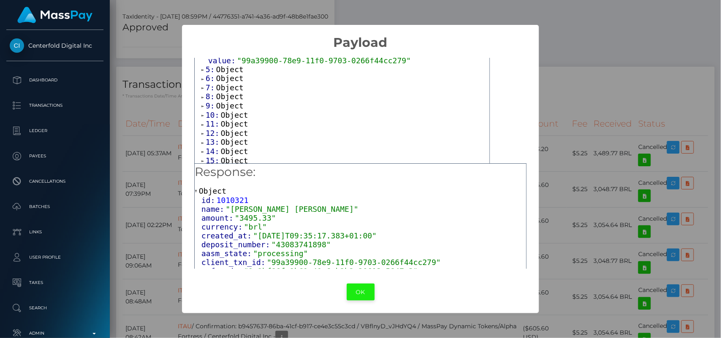
click at [359, 295] on button "OK" at bounding box center [361, 292] width 28 height 17
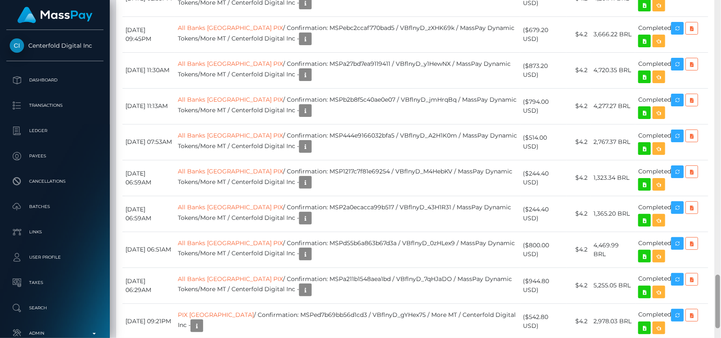
scroll to position [1792, 0]
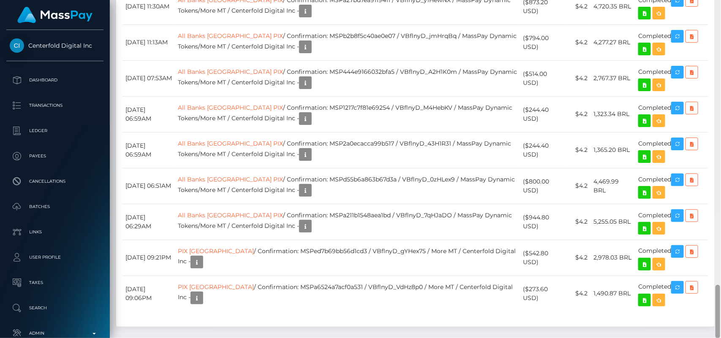
drag, startPoint x: 717, startPoint y: 150, endPoint x: 721, endPoint y: 338, distance: 187.6
click at [721, 338] on div at bounding box center [718, 169] width 6 height 339
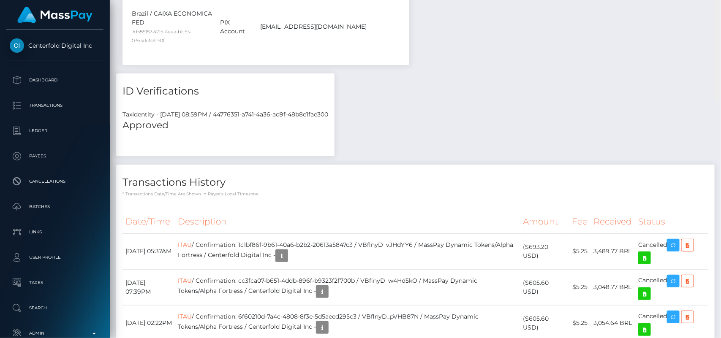
scroll to position [0, 0]
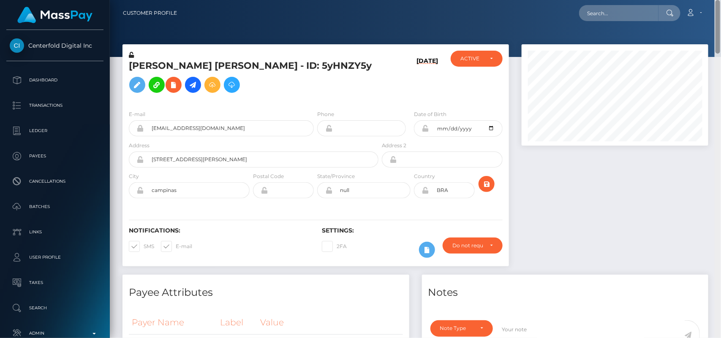
drag, startPoint x: 719, startPoint y: 295, endPoint x: 702, endPoint y: -46, distance: 341.0
click at [702, 0] on html "Centerfold Digital Inc Dashboard Transactions Ledger Payees" at bounding box center [360, 169] width 721 height 338
click at [610, 16] on input "text" at bounding box center [618, 13] width 79 height 16
paste input "goddesspriya92@gmail.com"
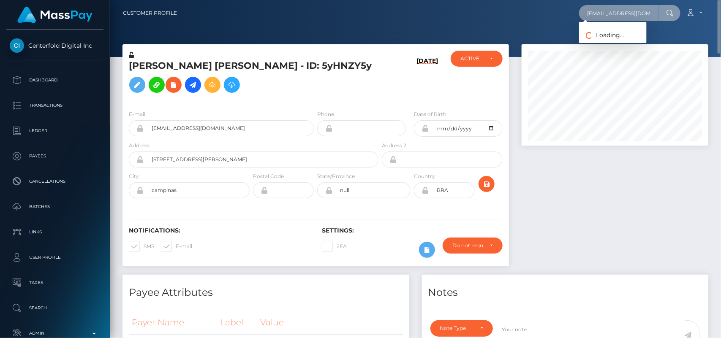
scroll to position [0, 9]
type input "goddesspriya92@gmail.com"
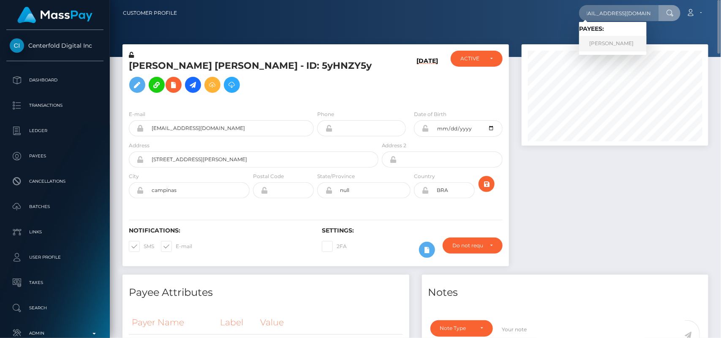
scroll to position [0, 0]
click at [606, 49] on link "BRANDIE A SKORKER" at bounding box center [613, 44] width 68 height 16
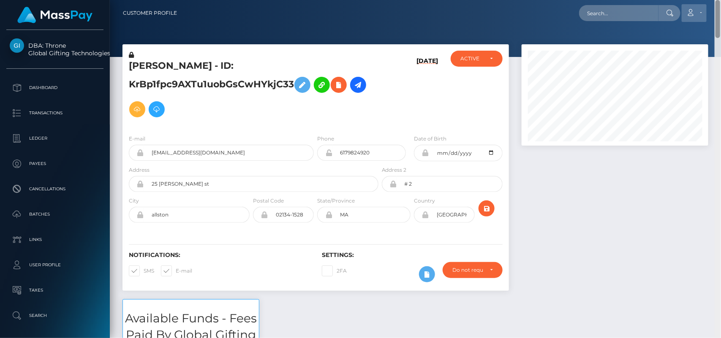
drag, startPoint x: 717, startPoint y: 52, endPoint x: 692, endPoint y: 14, distance: 45.7
click at [692, 14] on div "Customer Profile Loading... Loading..." at bounding box center [415, 169] width 611 height 338
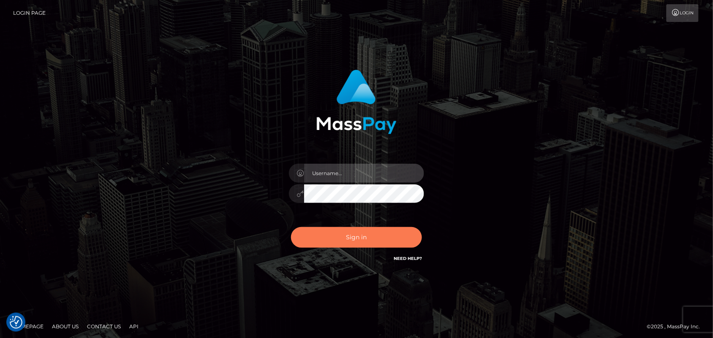
type input "[DOMAIN_NAME]"
click at [362, 233] on button "Sign in" at bounding box center [356, 237] width 131 height 21
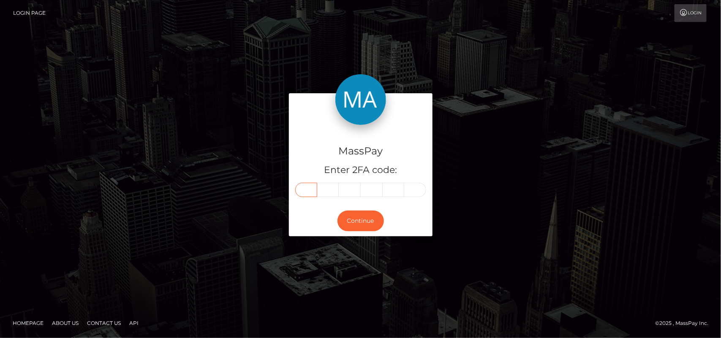
click at [308, 191] on input "text" at bounding box center [306, 190] width 22 height 14
type input "9"
type input "7"
type input "5"
type input "0"
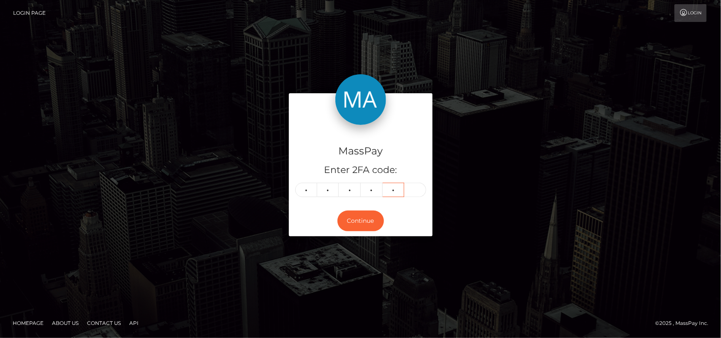
type input "9"
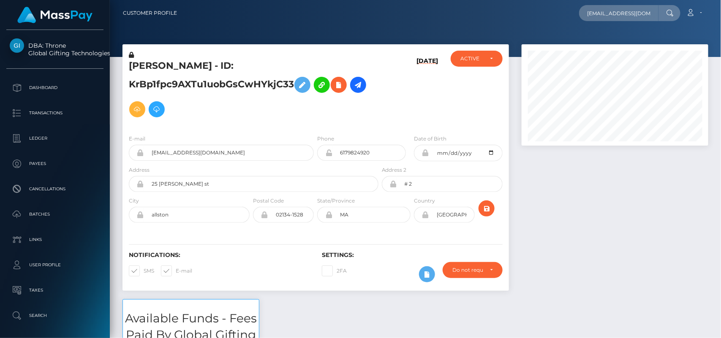
scroll to position [101, 187]
type input "amyhutton2000@gmail.com"
click at [604, 13] on input "amyhutton2000@gmail.com" at bounding box center [618, 13] width 79 height 16
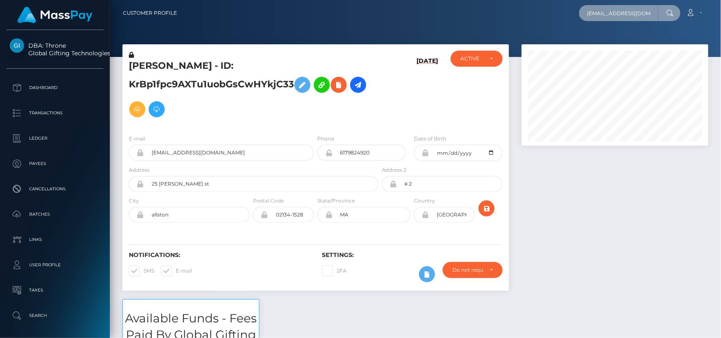
click at [604, 13] on input "amyhutton2000@gmail.com" at bounding box center [618, 13] width 79 height 16
paste input "67c49b2da1e0097420089820"
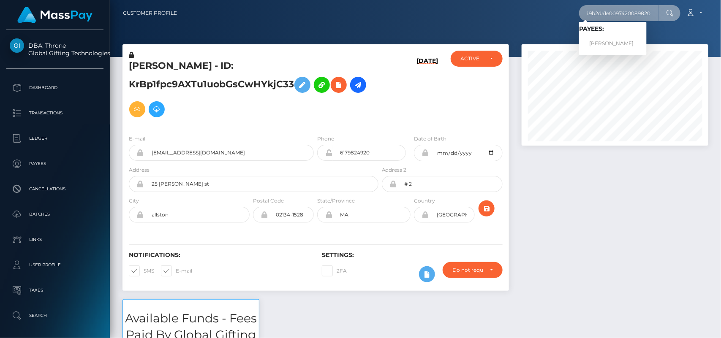
type input "67c49b2da1e0097420089820"
click at [608, 46] on link "AMY ELIZABETH HUTTON" at bounding box center [613, 44] width 68 height 16
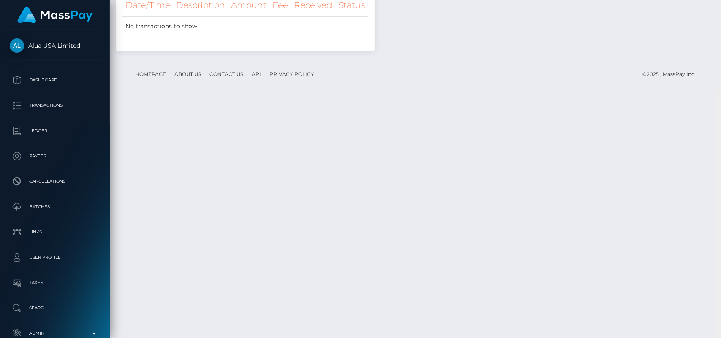
scroll to position [1682, 0]
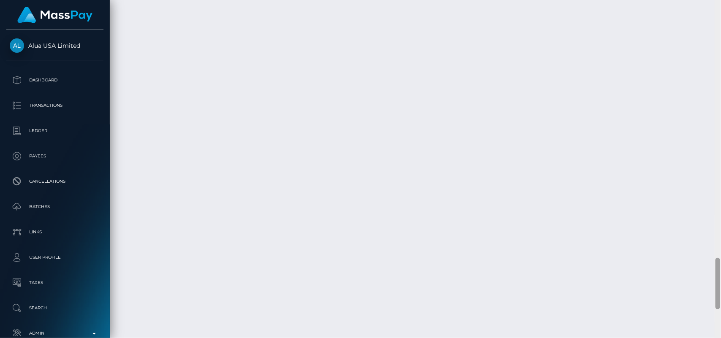
drag, startPoint x: 717, startPoint y: 61, endPoint x: 721, endPoint y: 359, distance: 297.9
click at [721, 338] on html "Alua USA Limited Dashboard Transactions Ledger Payees Batches" at bounding box center [360, 169] width 721 height 338
drag, startPoint x: 718, startPoint y: 267, endPoint x: 721, endPoint y: 299, distance: 32.2
click at [721, 299] on div at bounding box center [718, 169] width 6 height 339
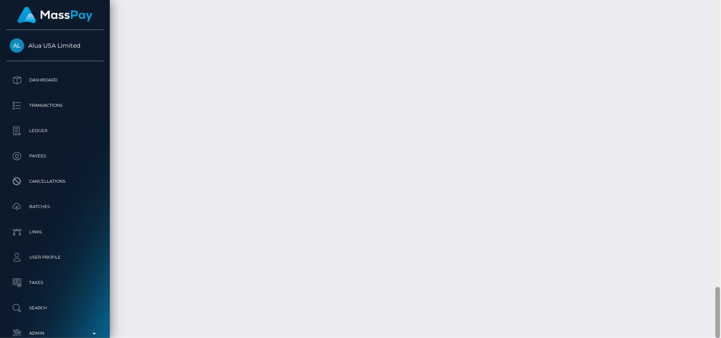
click at [720, 296] on div at bounding box center [718, 313] width 5 height 52
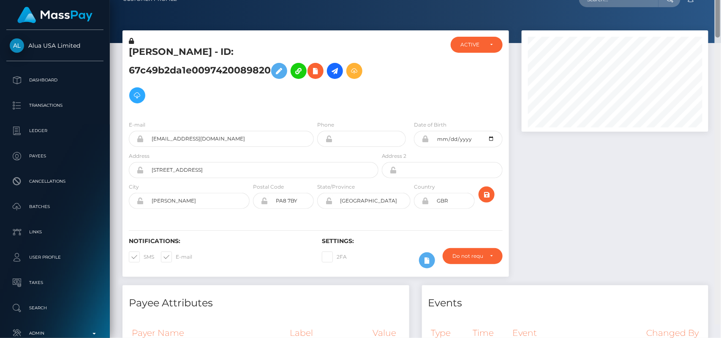
scroll to position [0, 0]
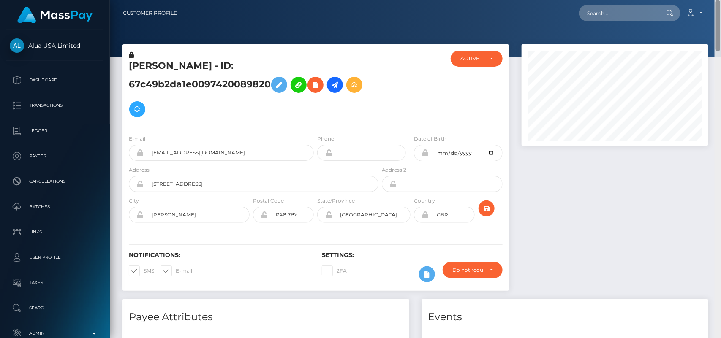
drag, startPoint x: 718, startPoint y: 294, endPoint x: 676, endPoint y: -2, distance: 298.7
click at [676, 0] on html "Alua USA Limited Dashboard Transactions Ledger Payees Batches" at bounding box center [360, 169] width 721 height 338
click at [639, 14] on input "text" at bounding box center [618, 13] width 79 height 16
paste input "[EMAIL_ADDRESS][DOMAIN_NAME]"
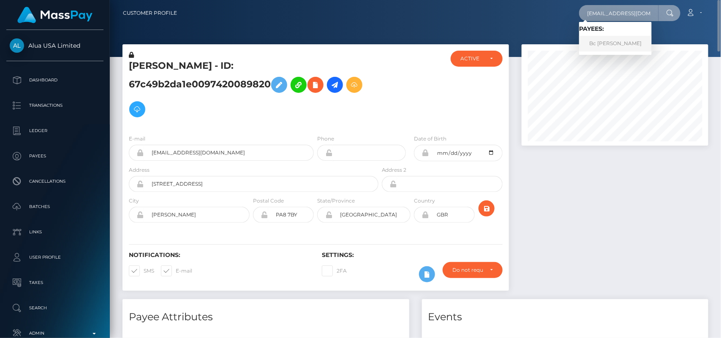
type input "[EMAIL_ADDRESS][DOMAIN_NAME]"
click at [592, 48] on link "Bc Richard StanÃ­k" at bounding box center [615, 44] width 73 height 16
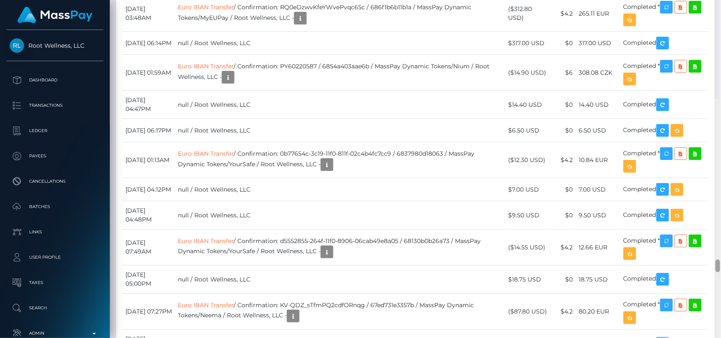
scroll to position [4033, 0]
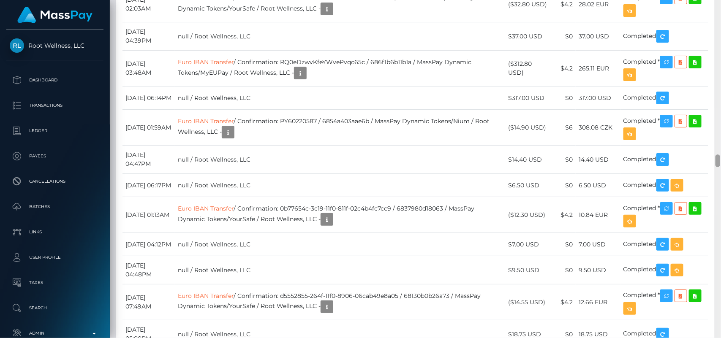
drag, startPoint x: 717, startPoint y: 8, endPoint x: 715, endPoint y: 159, distance: 150.4
click at [715, 159] on div at bounding box center [718, 169] width 6 height 339
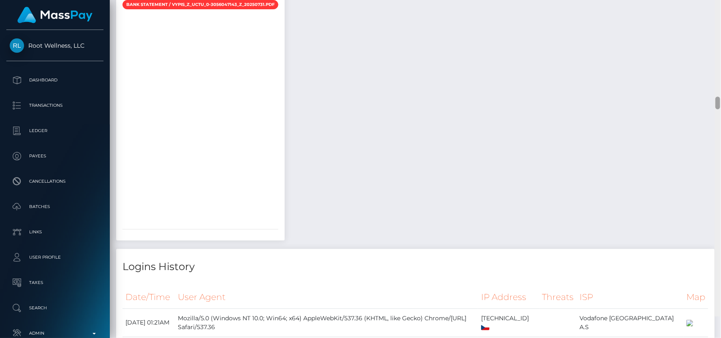
scroll to position [3130, 0]
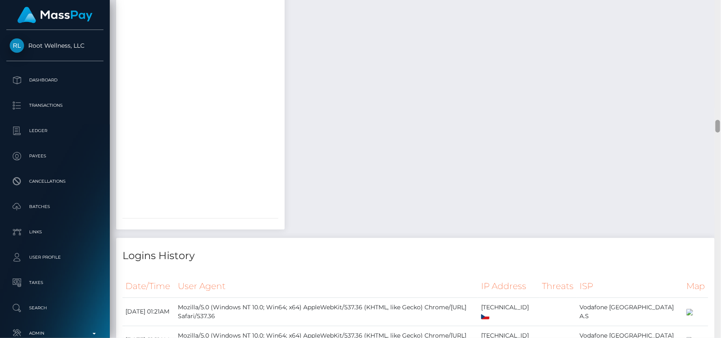
drag, startPoint x: 720, startPoint y: 158, endPoint x: 689, endPoint y: 123, distance: 46.4
click at [689, 123] on div "Customer Profile Loading... Loading..." at bounding box center [415, 169] width 611 height 338
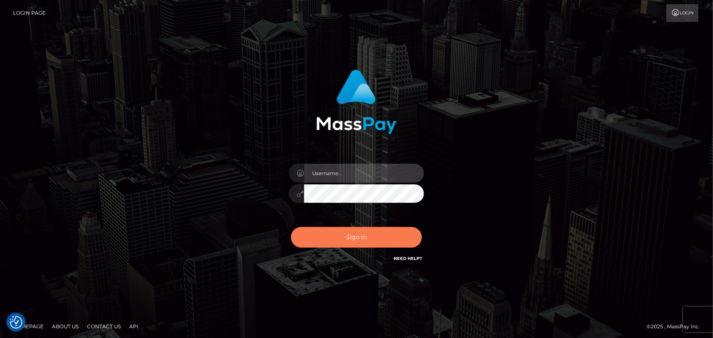
type input "[DOMAIN_NAME]"
click at [359, 237] on button "Sign in" at bounding box center [356, 237] width 131 height 21
type input "[DOMAIN_NAME]"
click at [357, 233] on button "Sign in" at bounding box center [356, 237] width 131 height 21
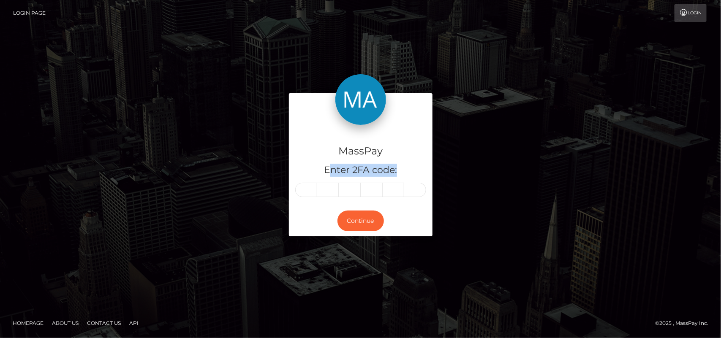
drag, startPoint x: 330, startPoint y: 166, endPoint x: 312, endPoint y: 191, distance: 31.2
click at [312, 191] on div "MassPay Enter 2FA code:" at bounding box center [361, 165] width 144 height 81
click at [312, 191] on input "text" at bounding box center [306, 190] width 22 height 14
type input "3"
type input "1"
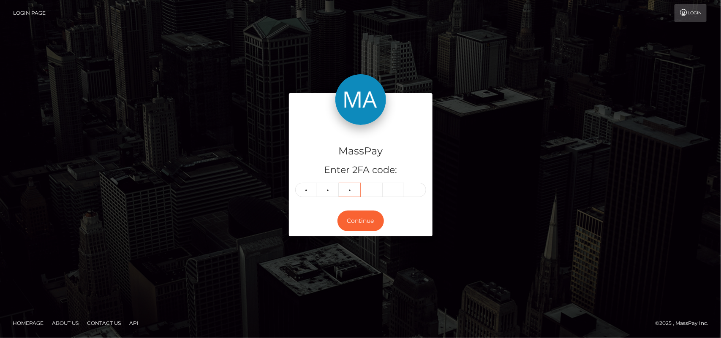
type input "4"
type input "7"
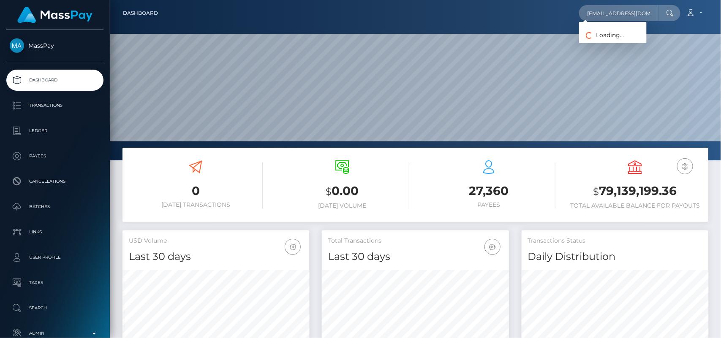
scroll to position [149, 187]
type input "magatsheni424@gmail.com"
click at [604, 43] on link "NTOMBIZODWA MAPHOSA" at bounding box center [613, 44] width 68 height 16
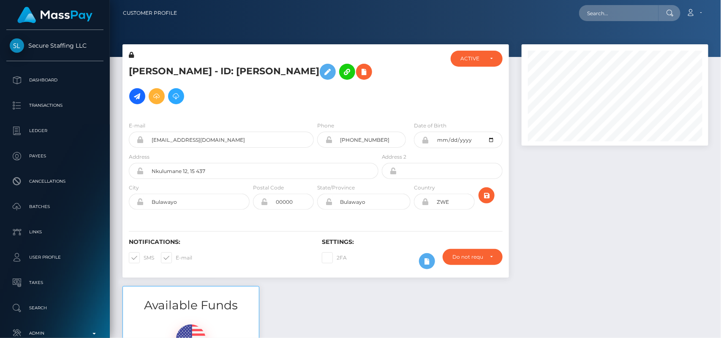
scroll to position [101, 187]
click at [142, 91] on icon at bounding box center [137, 96] width 10 height 11
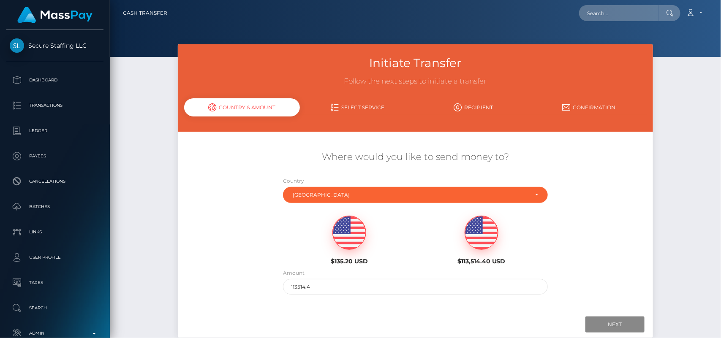
click at [341, 243] on img at bounding box center [349, 233] width 33 height 34
click at [612, 318] on input "Next" at bounding box center [615, 325] width 59 height 16
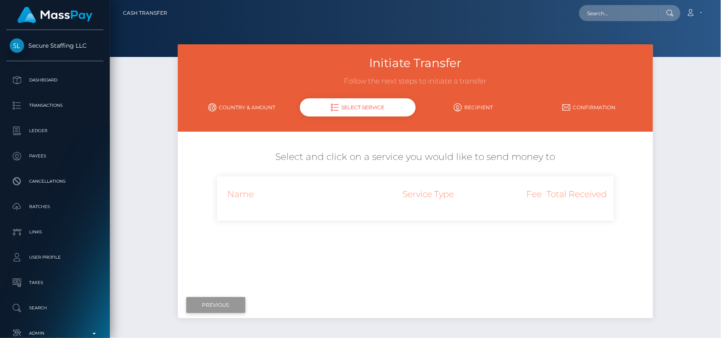
click at [216, 303] on input "Previous" at bounding box center [215, 305] width 59 height 16
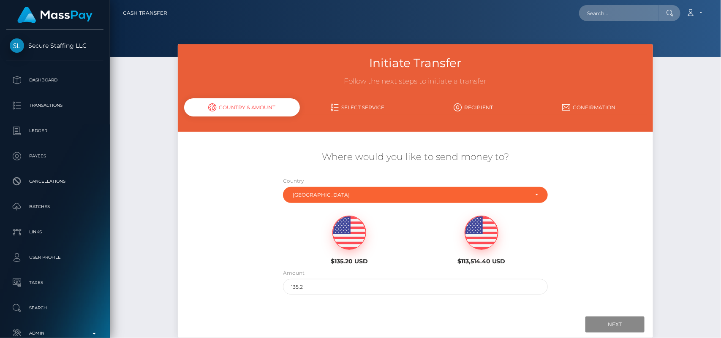
click at [483, 233] on img at bounding box center [481, 233] width 33 height 34
type input "113514.4"
click at [613, 324] on input "Next" at bounding box center [615, 325] width 59 height 16
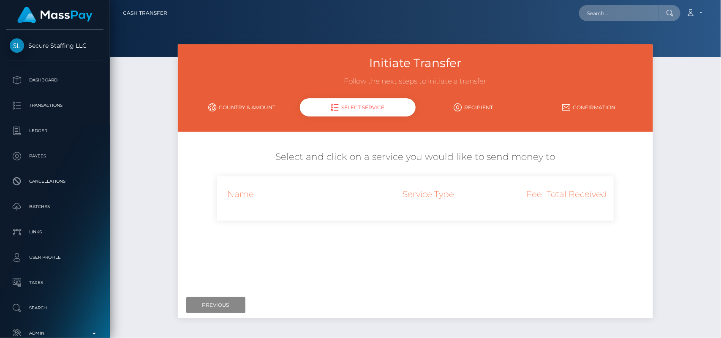
click at [316, 191] on div "Name" at bounding box center [298, 194] width 163 height 23
click at [208, 311] on input "Previous" at bounding box center [215, 305] width 59 height 16
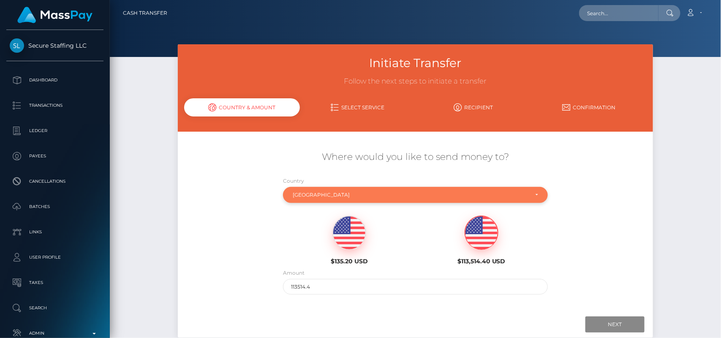
click at [330, 194] on div "Zimbabwe" at bounding box center [411, 195] width 236 height 7
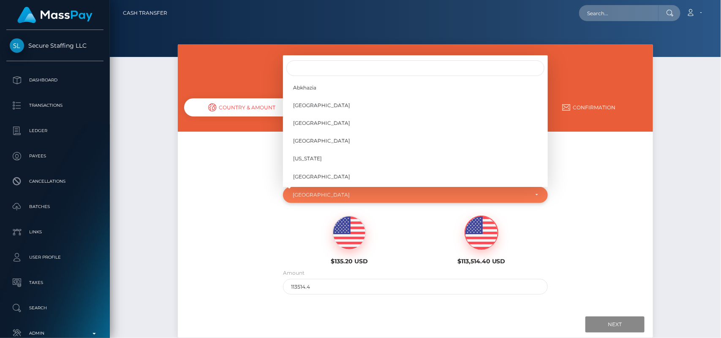
scroll to position [3705, 0]
click at [336, 70] on input "Search" at bounding box center [415, 68] width 258 height 16
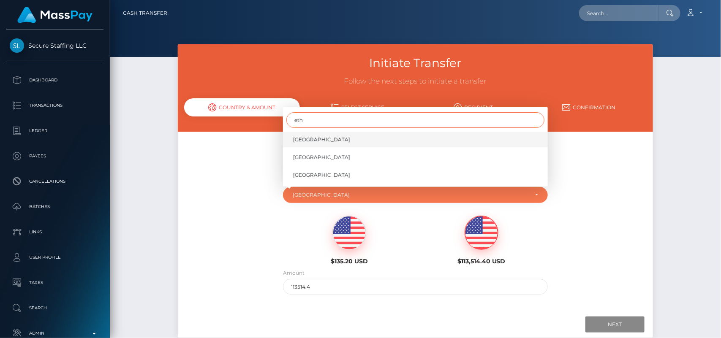
type input "eth"
click at [311, 134] on link "Ethiopia" at bounding box center [415, 140] width 265 height 16
select select "ETH"
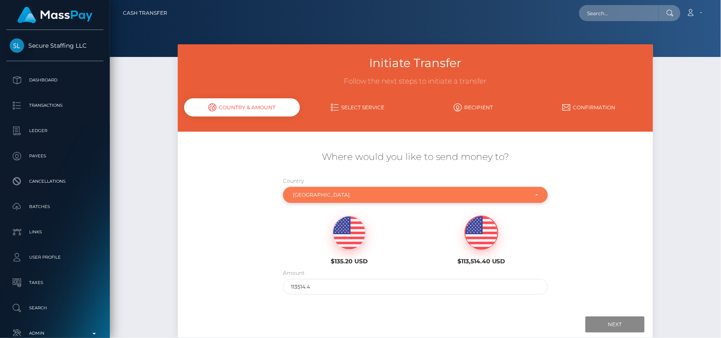
click at [339, 189] on div "Ethiopia" at bounding box center [415, 195] width 265 height 16
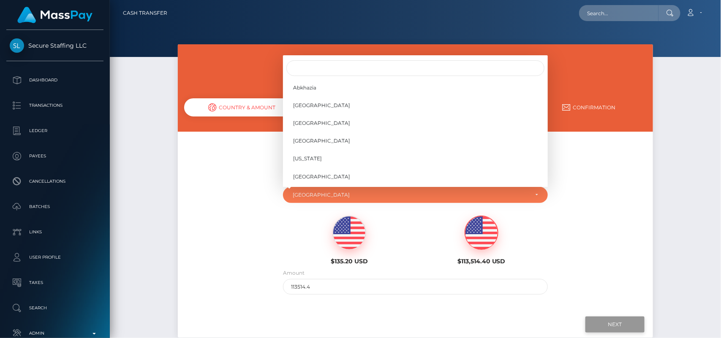
click at [611, 321] on input "Next" at bounding box center [615, 325] width 59 height 16
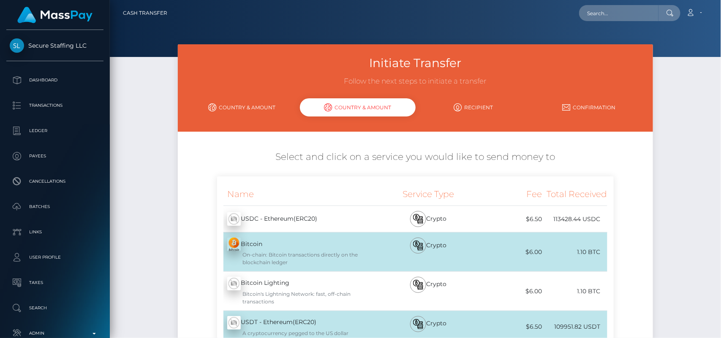
click at [353, 229] on div "× Loading! Loading available services. OK No Cancel" at bounding box center [360, 169] width 721 height 338
click at [353, 229] on div "USDC - Ethereum(ERC20) - USDC" at bounding box center [298, 219] width 163 height 24
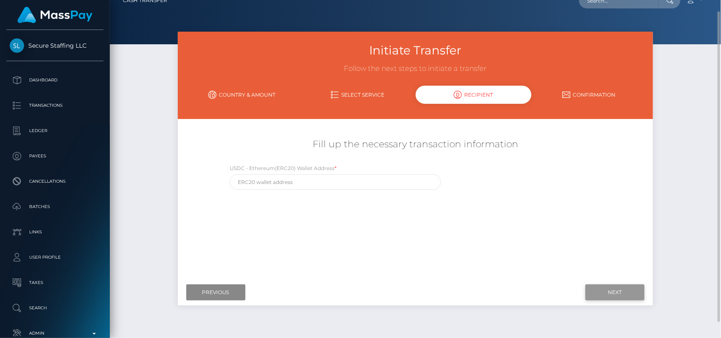
scroll to position [25, 0]
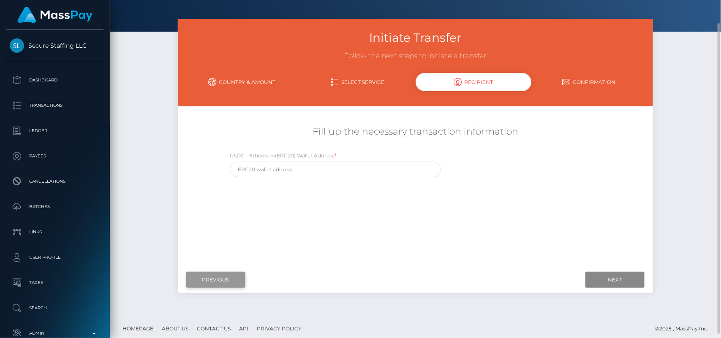
click at [220, 278] on input "Previous" at bounding box center [215, 280] width 59 height 16
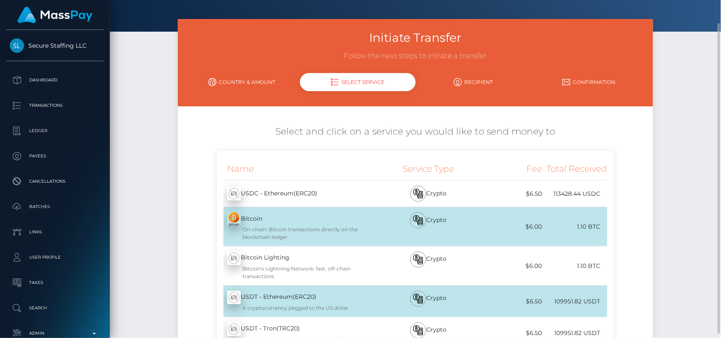
click at [700, 172] on div "Initiate Transfer Follow the next steps to initiate a transfer Country & Amount…" at bounding box center [415, 226] width 611 height 414
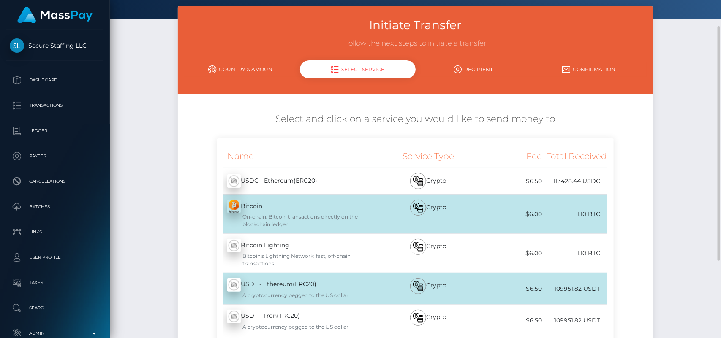
scroll to position [114, 0]
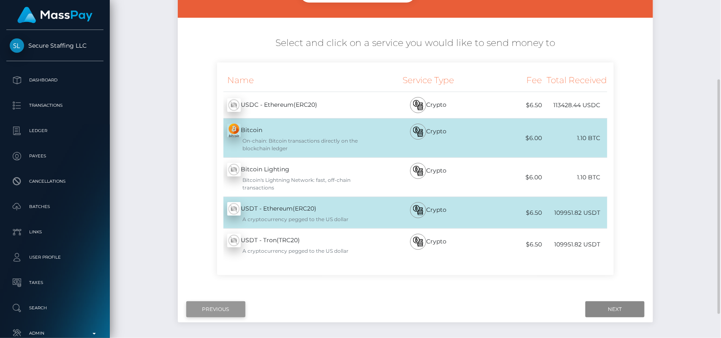
click at [218, 308] on input "Previous" at bounding box center [215, 310] width 59 height 16
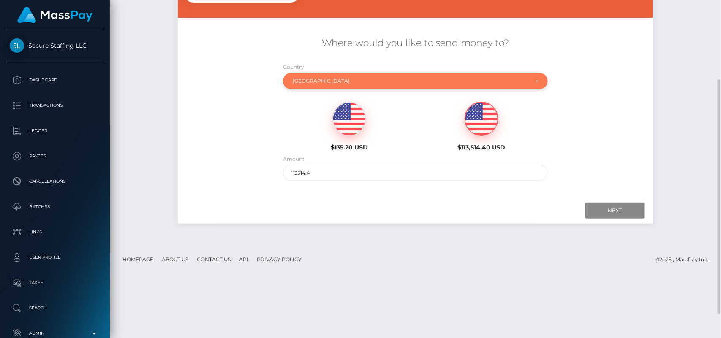
click at [334, 81] on div "Ethiopia" at bounding box center [411, 81] width 236 height 7
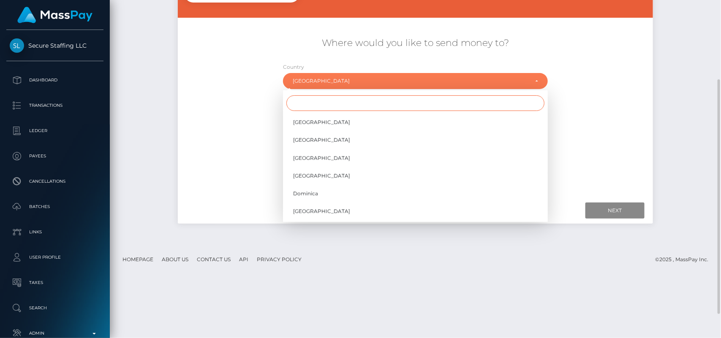
click at [315, 106] on input "Search" at bounding box center [415, 103] width 258 height 16
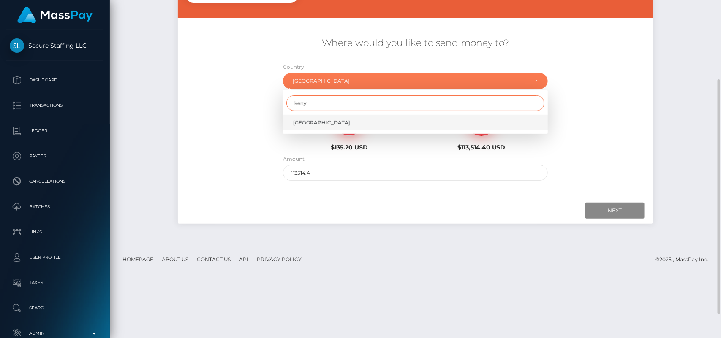
type input "keny"
click at [308, 121] on span "[GEOGRAPHIC_DATA]" at bounding box center [321, 123] width 57 height 8
select select "KEN"
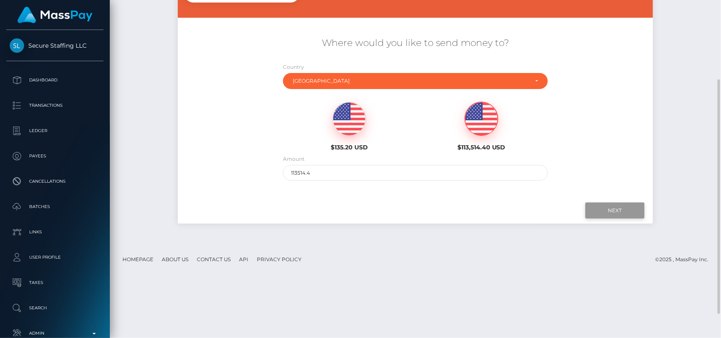
click at [612, 210] on input "Next" at bounding box center [615, 211] width 59 height 16
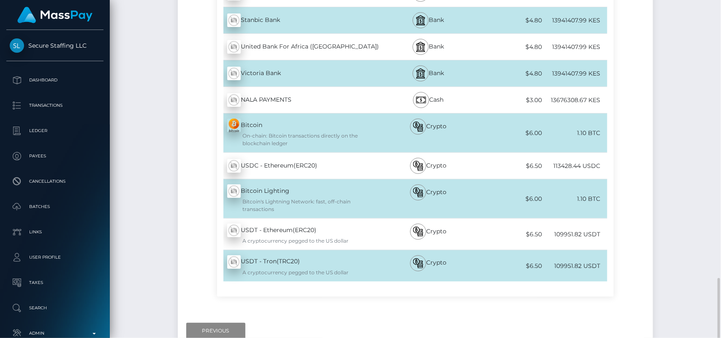
scroll to position [1137, 0]
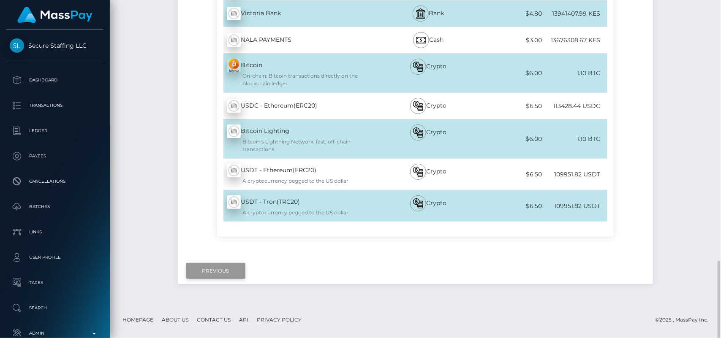
click at [223, 269] on input "Previous" at bounding box center [215, 271] width 59 height 16
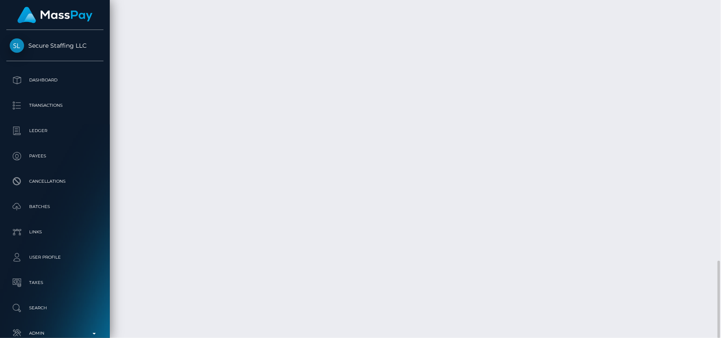
click at [143, 110] on div "Cash Transfer Loading... Loading..." at bounding box center [415, 169] width 611 height 338
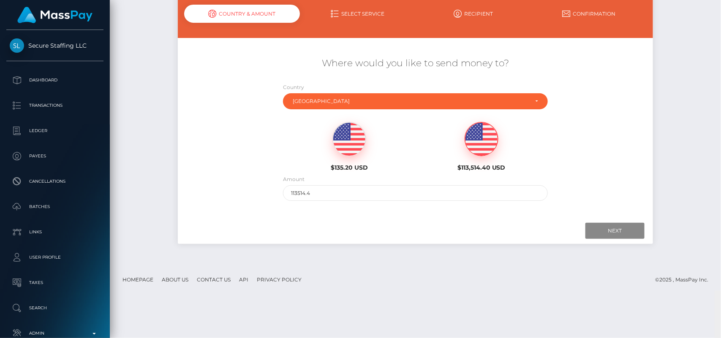
scroll to position [0, 0]
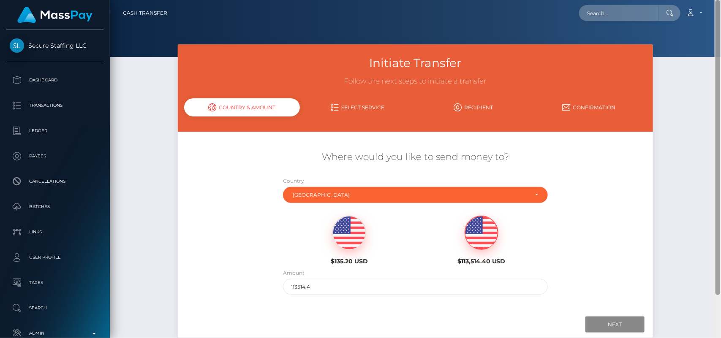
drag, startPoint x: 719, startPoint y: 267, endPoint x: 690, endPoint y: -4, distance: 272.4
click at [690, 0] on html "Secure Staffing LLC Dashboard Transactions Ledger Payees Batches" at bounding box center [360, 169] width 721 height 338
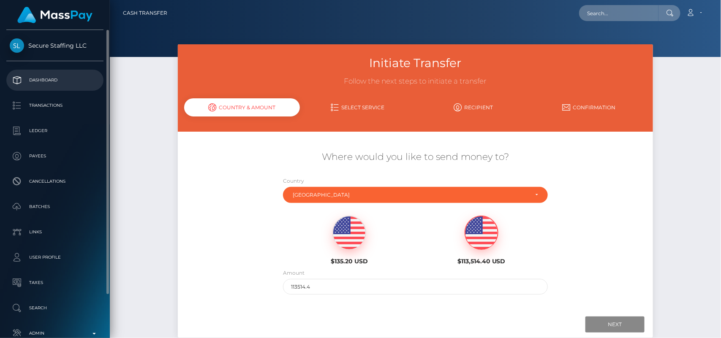
click at [49, 81] on p "Dashboard" at bounding box center [55, 80] width 90 height 13
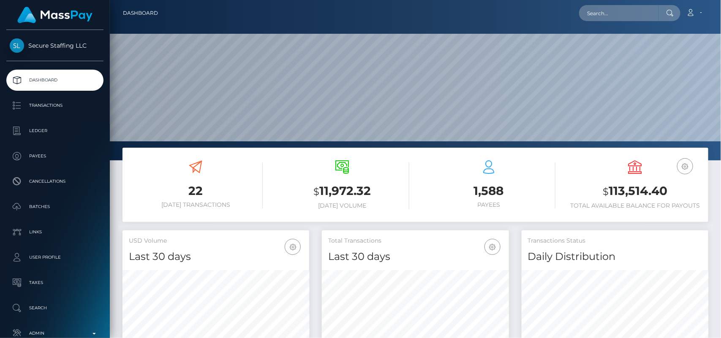
scroll to position [149, 187]
click at [623, 7] on input "text" at bounding box center [618, 13] width 79 height 16
paste input "[EMAIL_ADDRESS][DOMAIN_NAME]"
type input "[EMAIL_ADDRESS][DOMAIN_NAME]"
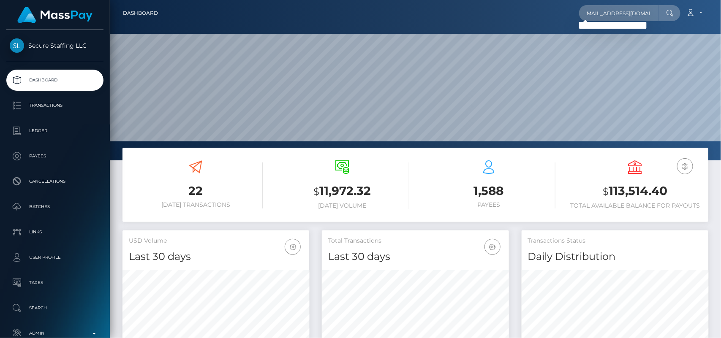
scroll to position [0, 0]
